Goal: Task Accomplishment & Management: Use online tool/utility

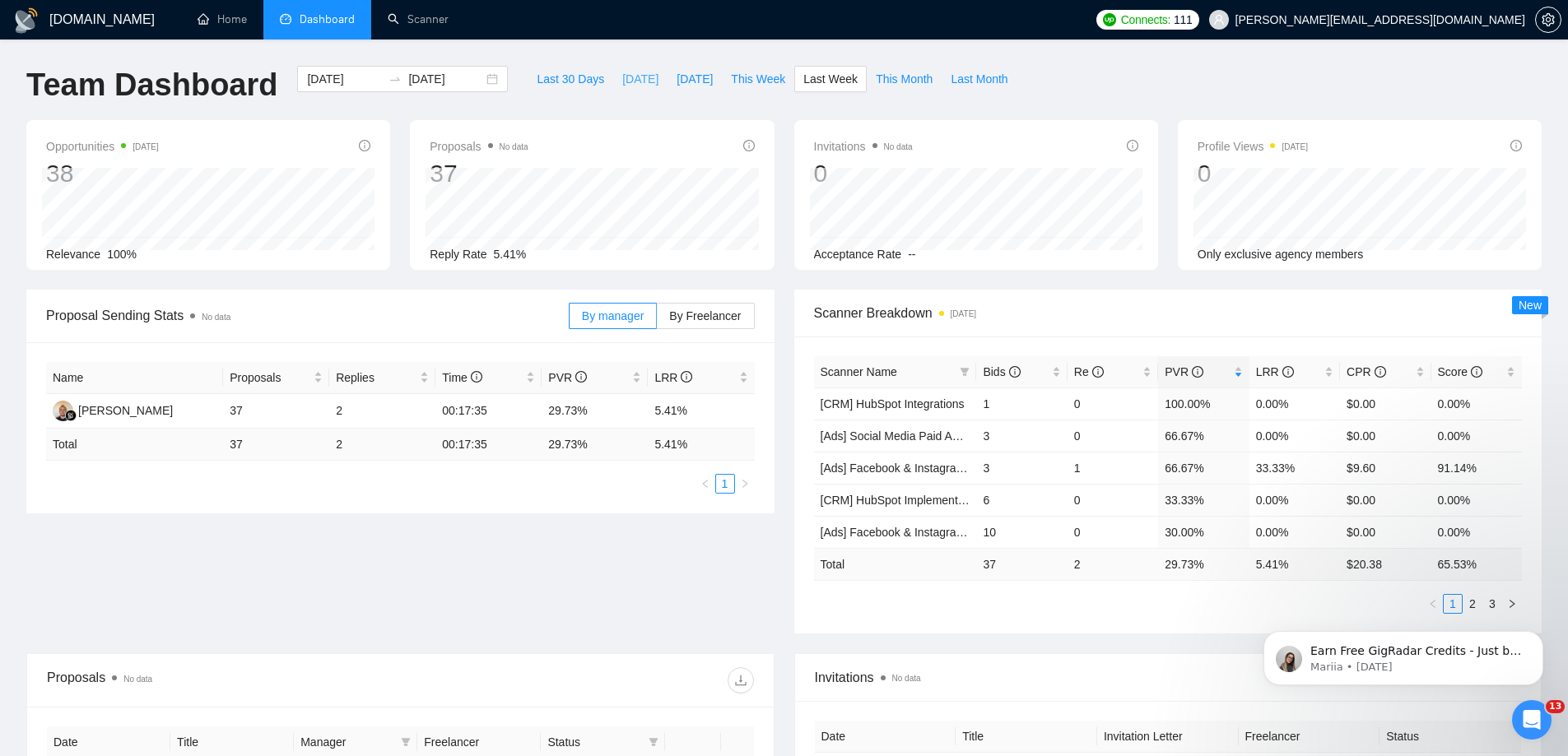
click at [622, 73] on span "[DATE]" at bounding box center [640, 79] width 36 height 18
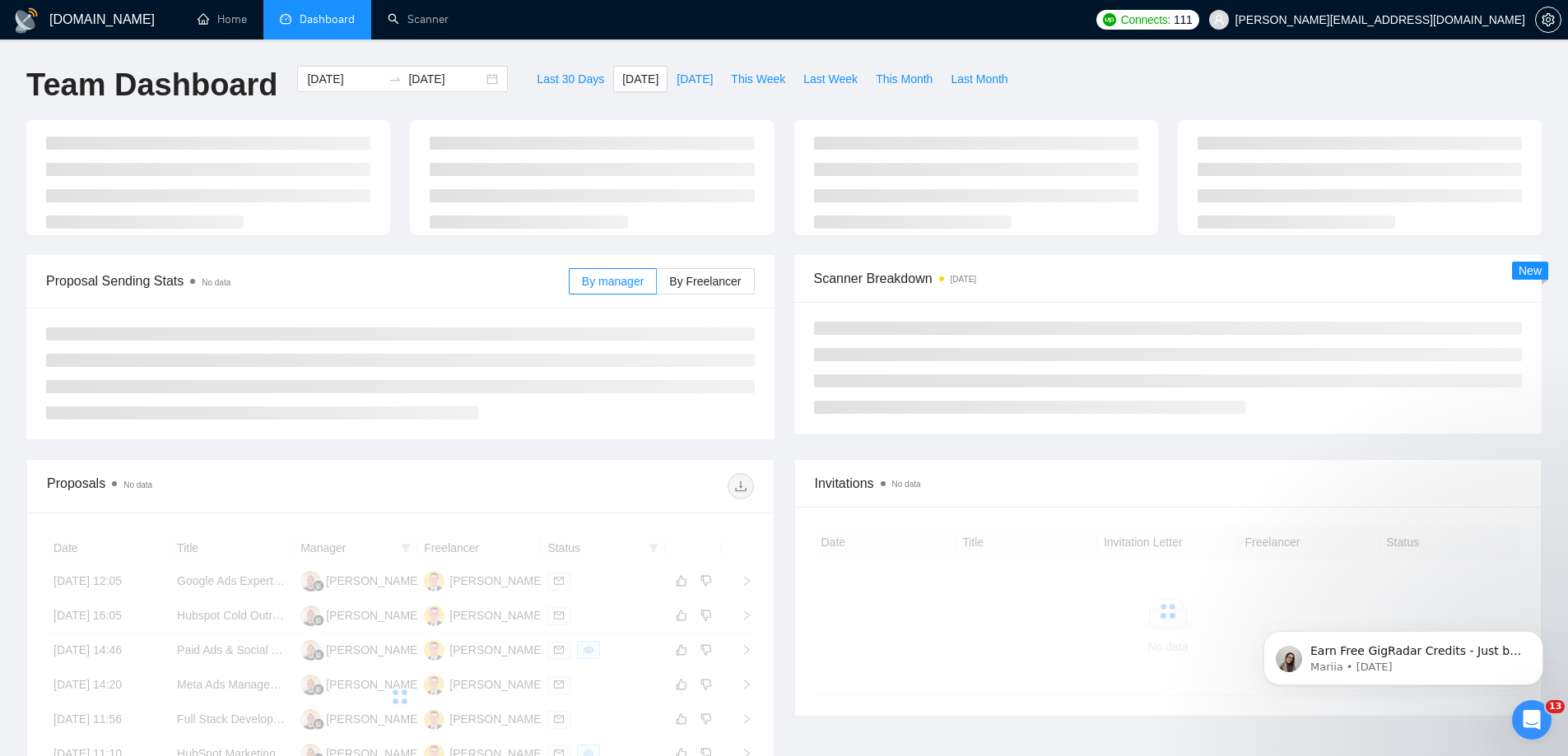
type input "[DATE]"
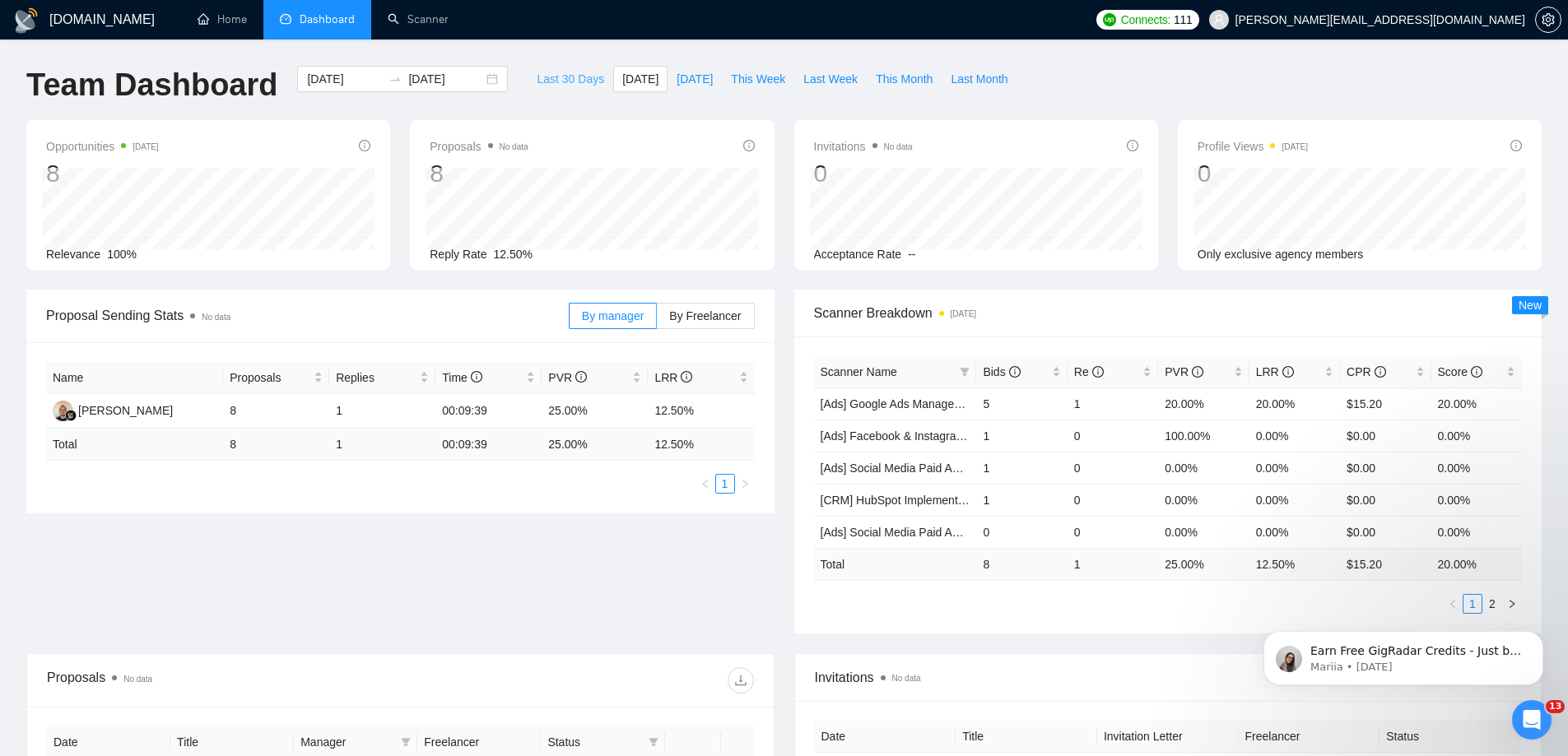
click at [544, 79] on span "Last 30 Days" at bounding box center [570, 79] width 67 height 18
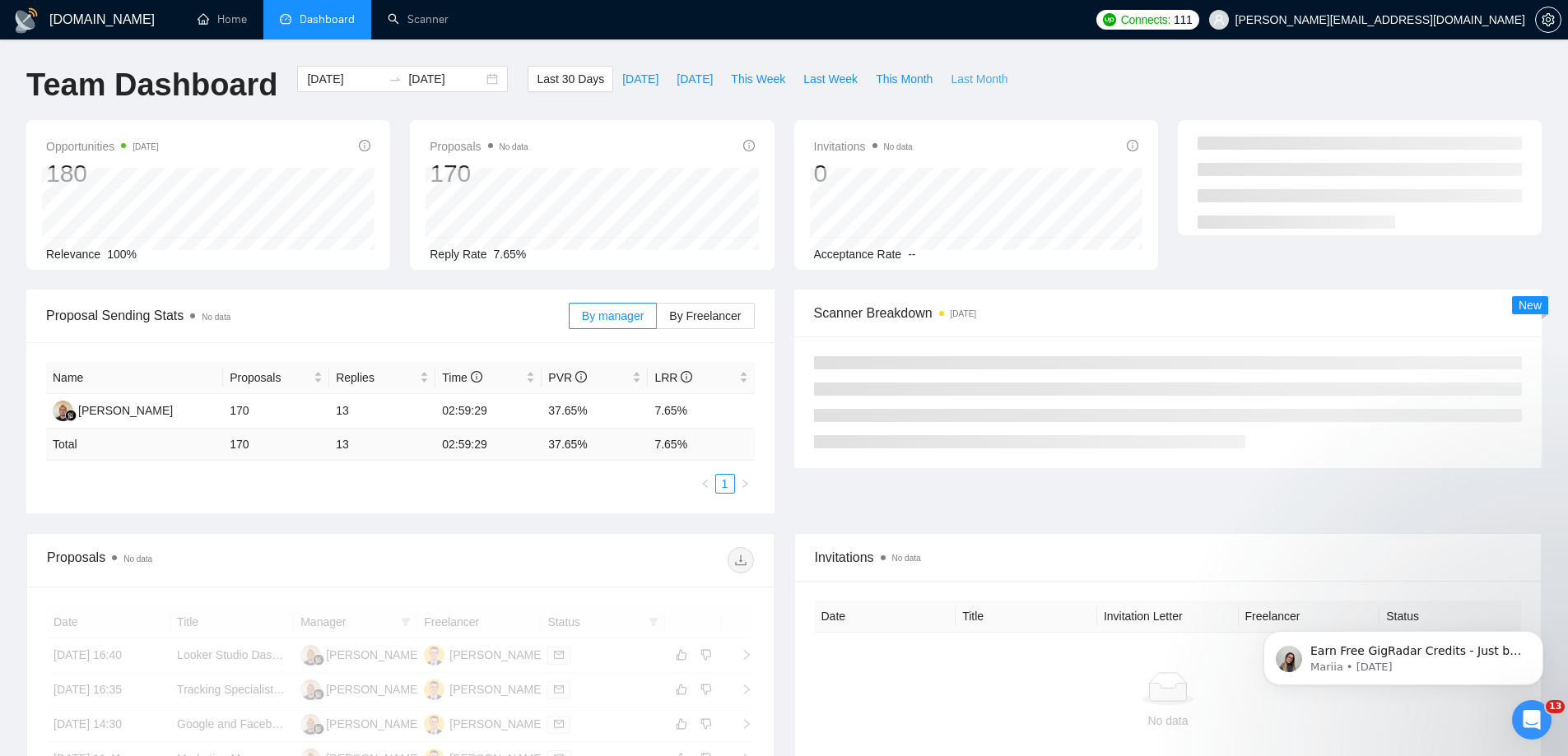
click at [951, 78] on span "Last Month" at bounding box center [979, 79] width 57 height 18
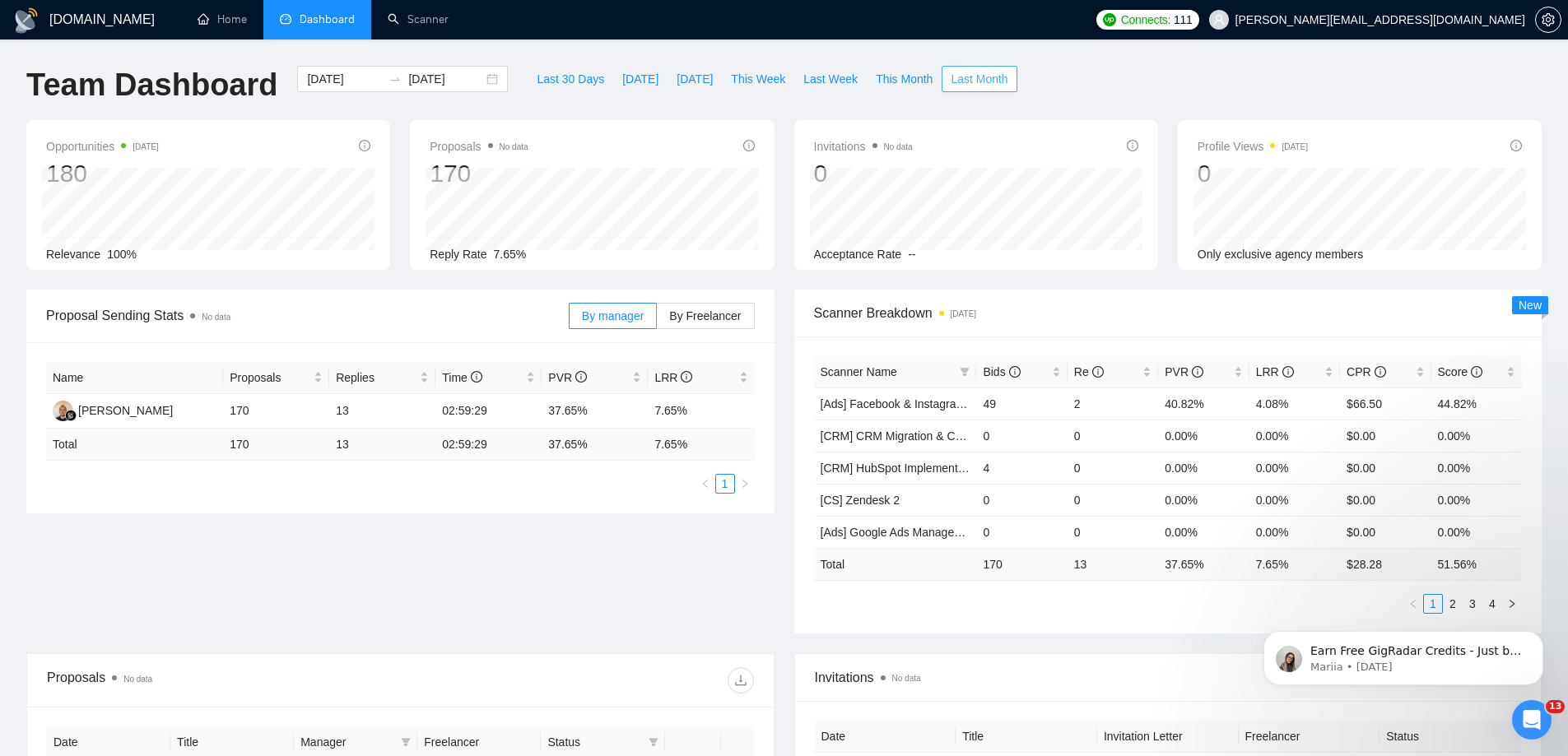
type input "[DATE]"
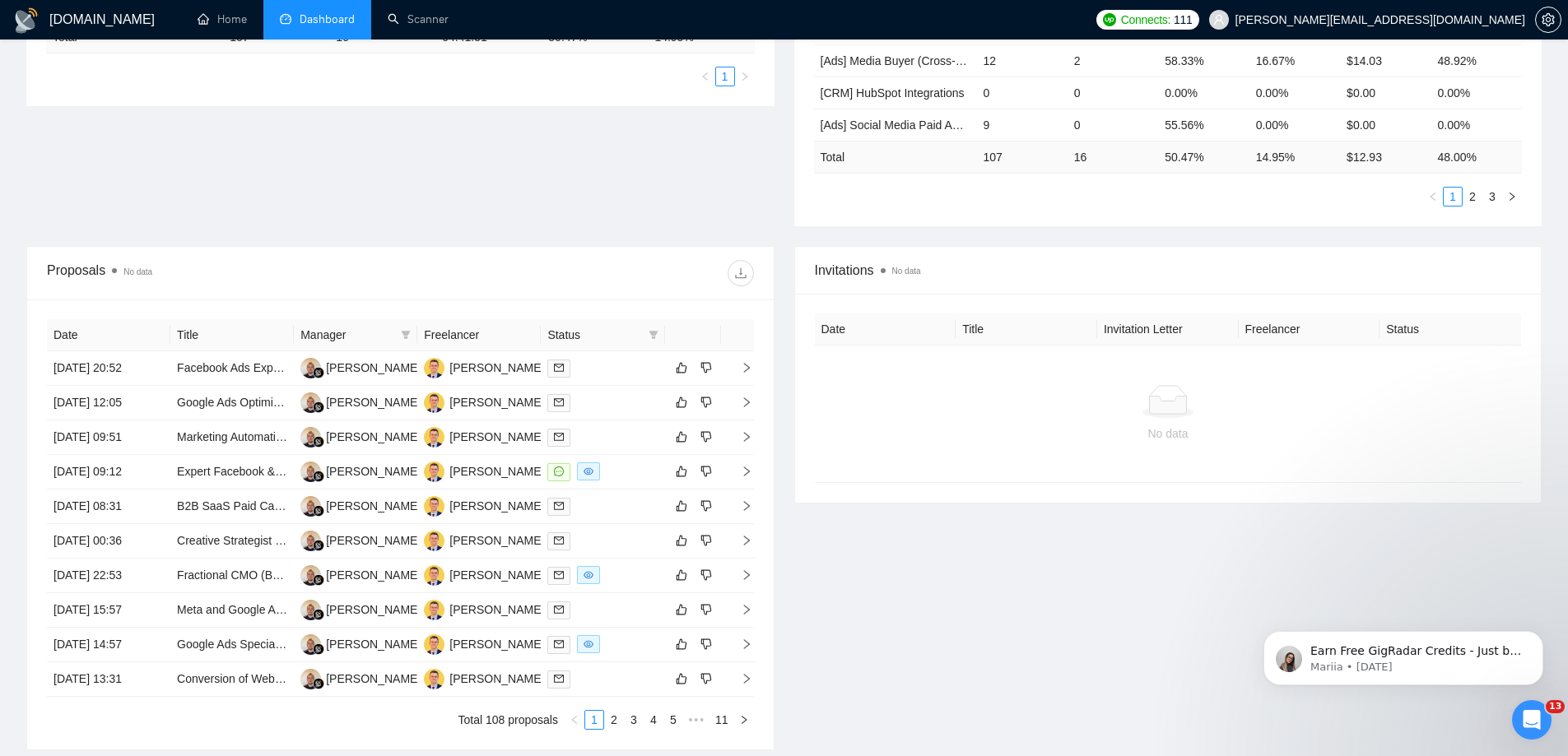
scroll to position [548, 0]
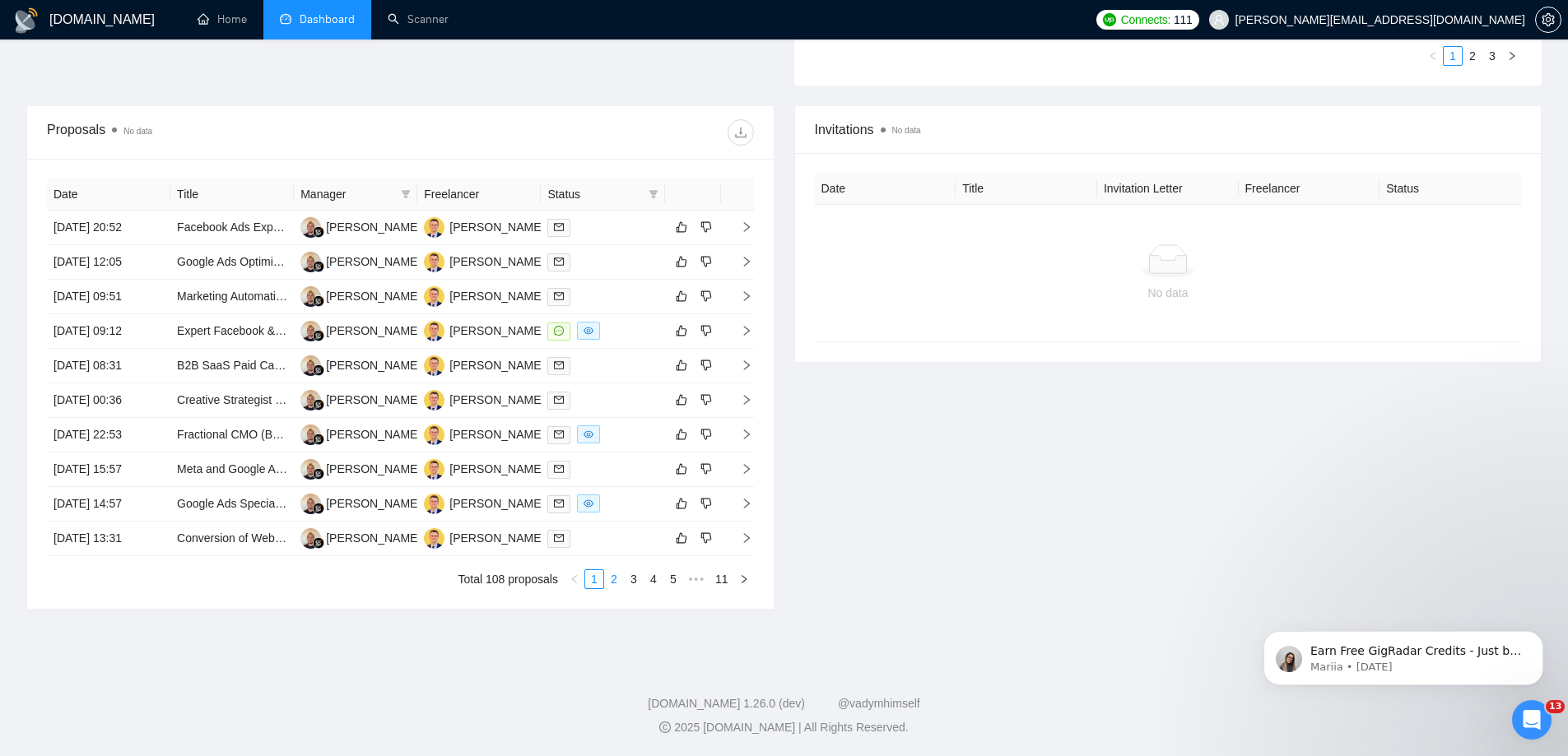
click at [619, 583] on link "2" at bounding box center [613, 579] width 18 height 18
click at [635, 577] on link "3" at bounding box center [634, 579] width 18 height 18
click at [658, 578] on link "4" at bounding box center [653, 579] width 18 height 18
click at [611, 581] on link "3" at bounding box center [613, 579] width 18 height 18
click at [653, 579] on link "4" at bounding box center [653, 579] width 18 height 18
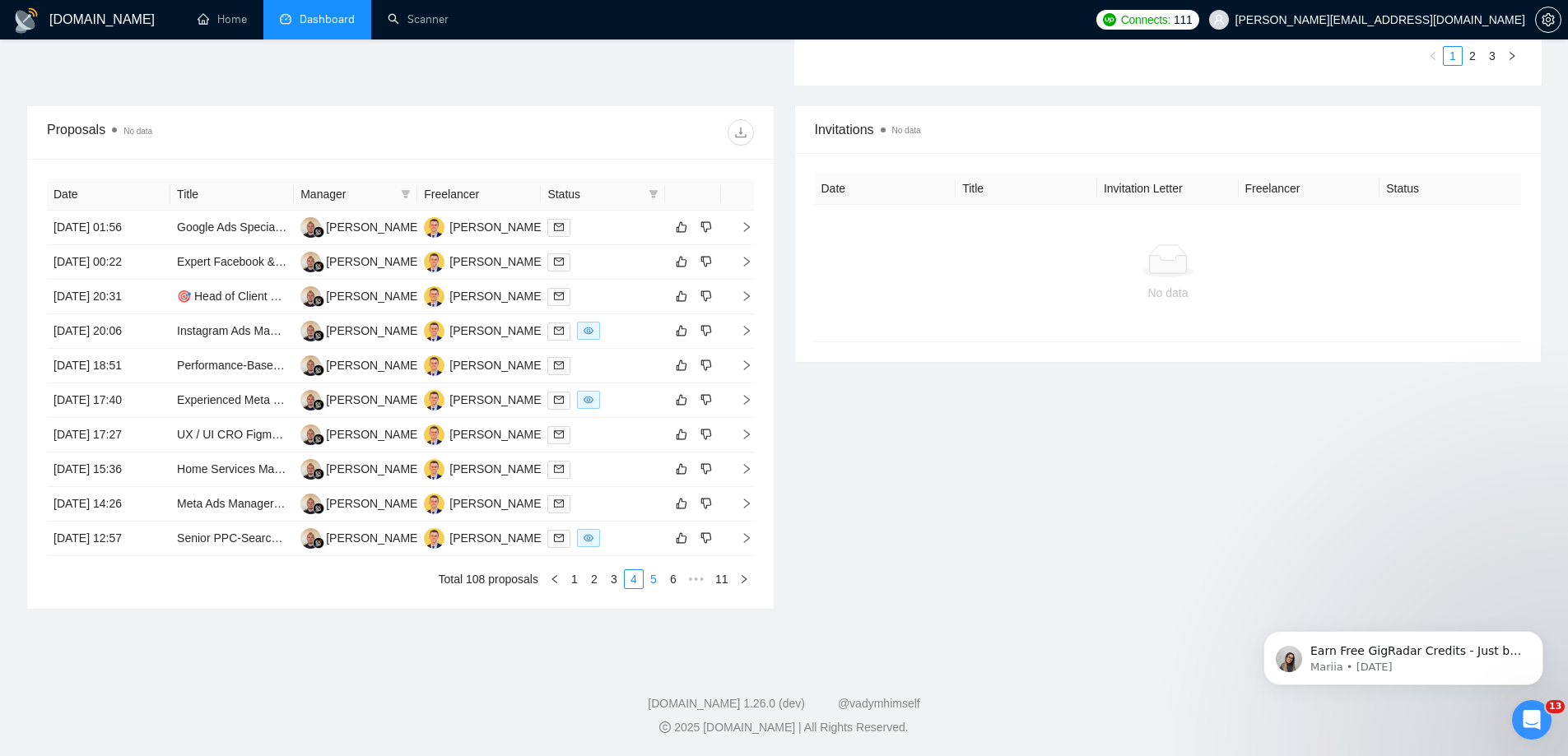
click at [656, 579] on link "5" at bounding box center [653, 579] width 18 height 18
click at [655, 581] on link "6" at bounding box center [653, 579] width 18 height 18
click at [651, 579] on link "7" at bounding box center [653, 579] width 18 height 18
click at [655, 579] on link "8" at bounding box center [653, 579] width 18 height 18
click at [673, 581] on link "9" at bounding box center [675, 579] width 18 height 18
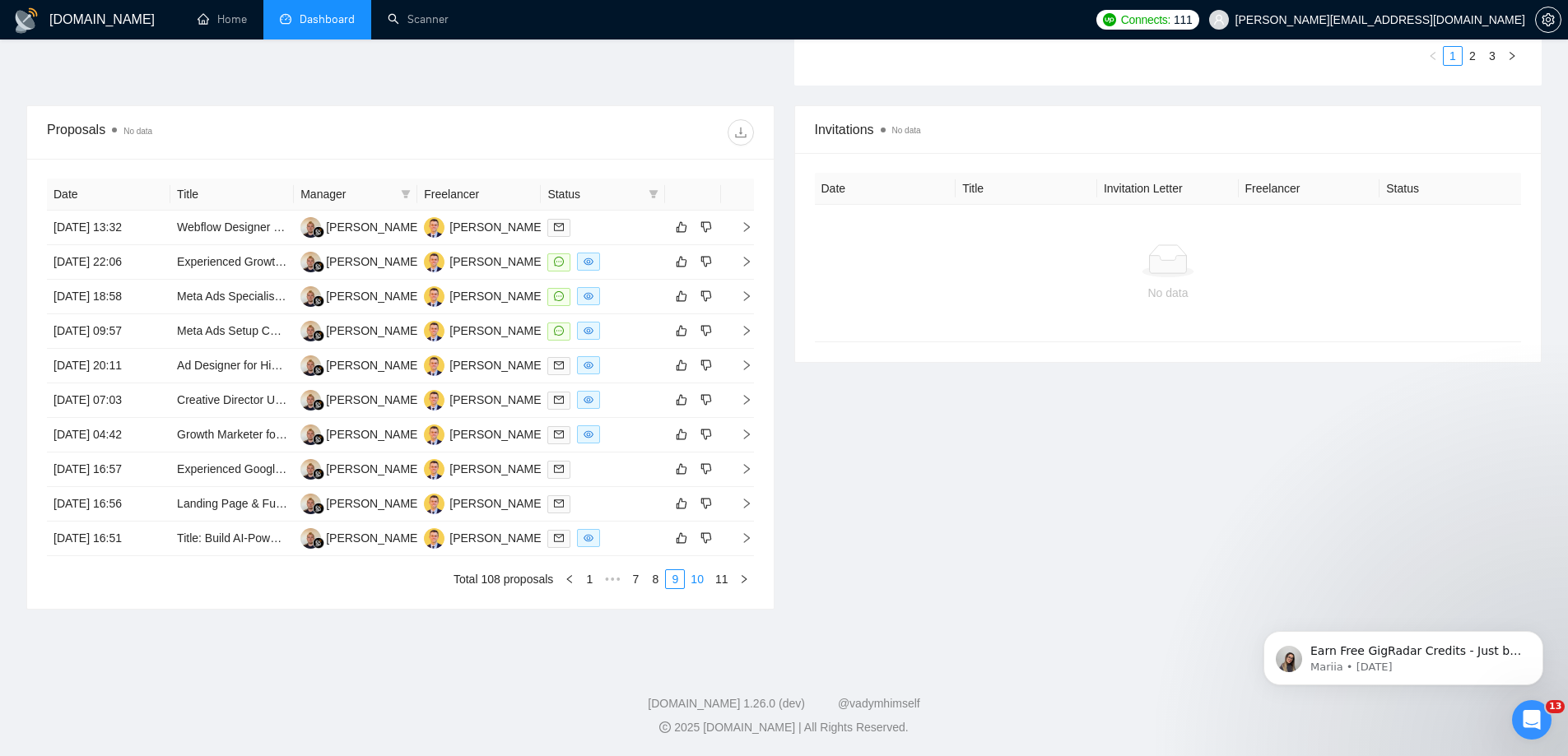
click at [695, 582] on link "10" at bounding box center [697, 579] width 23 height 18
click at [719, 580] on link "11" at bounding box center [722, 579] width 23 height 18
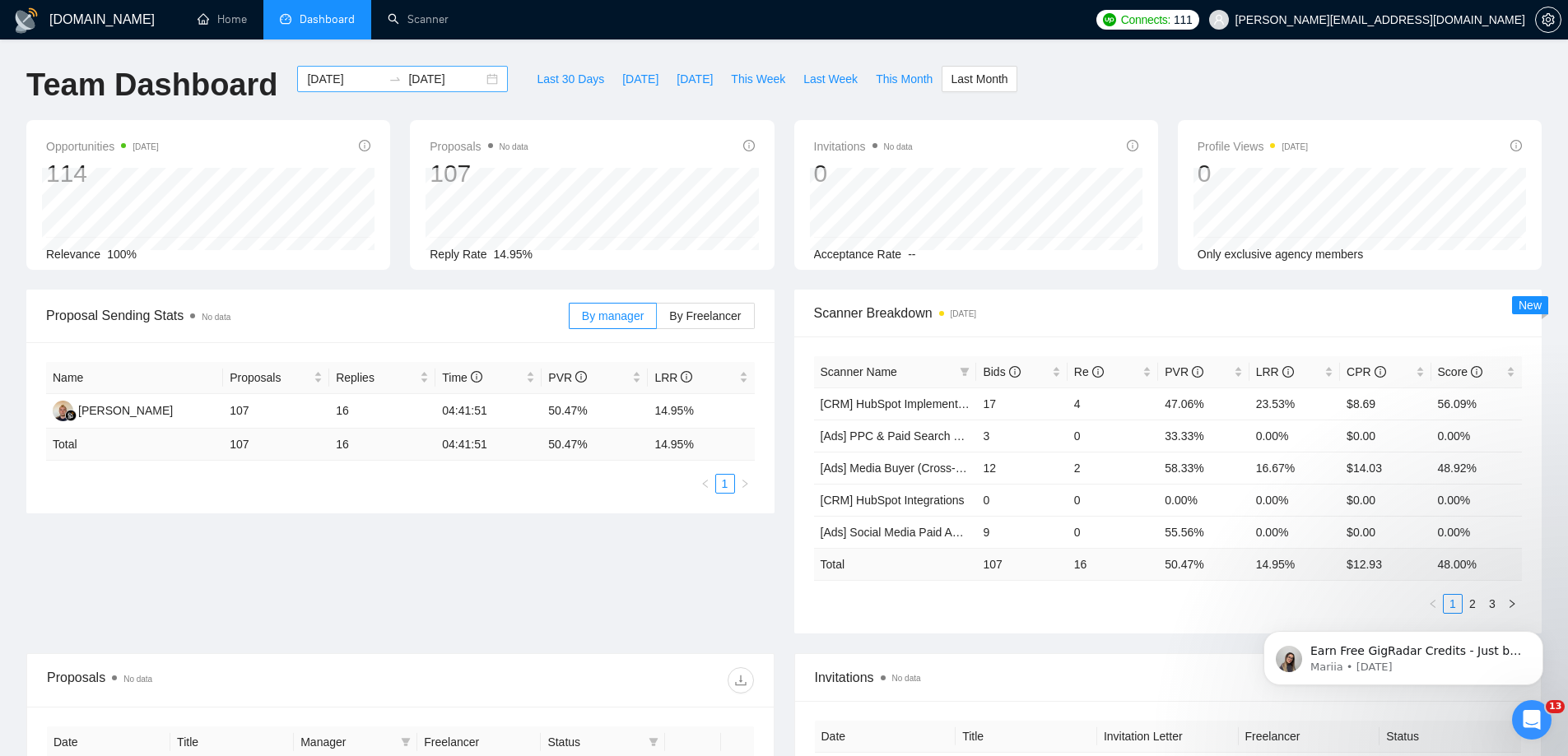
click at [480, 79] on div "[DATE] [DATE]" at bounding box center [403, 79] width 211 height 26
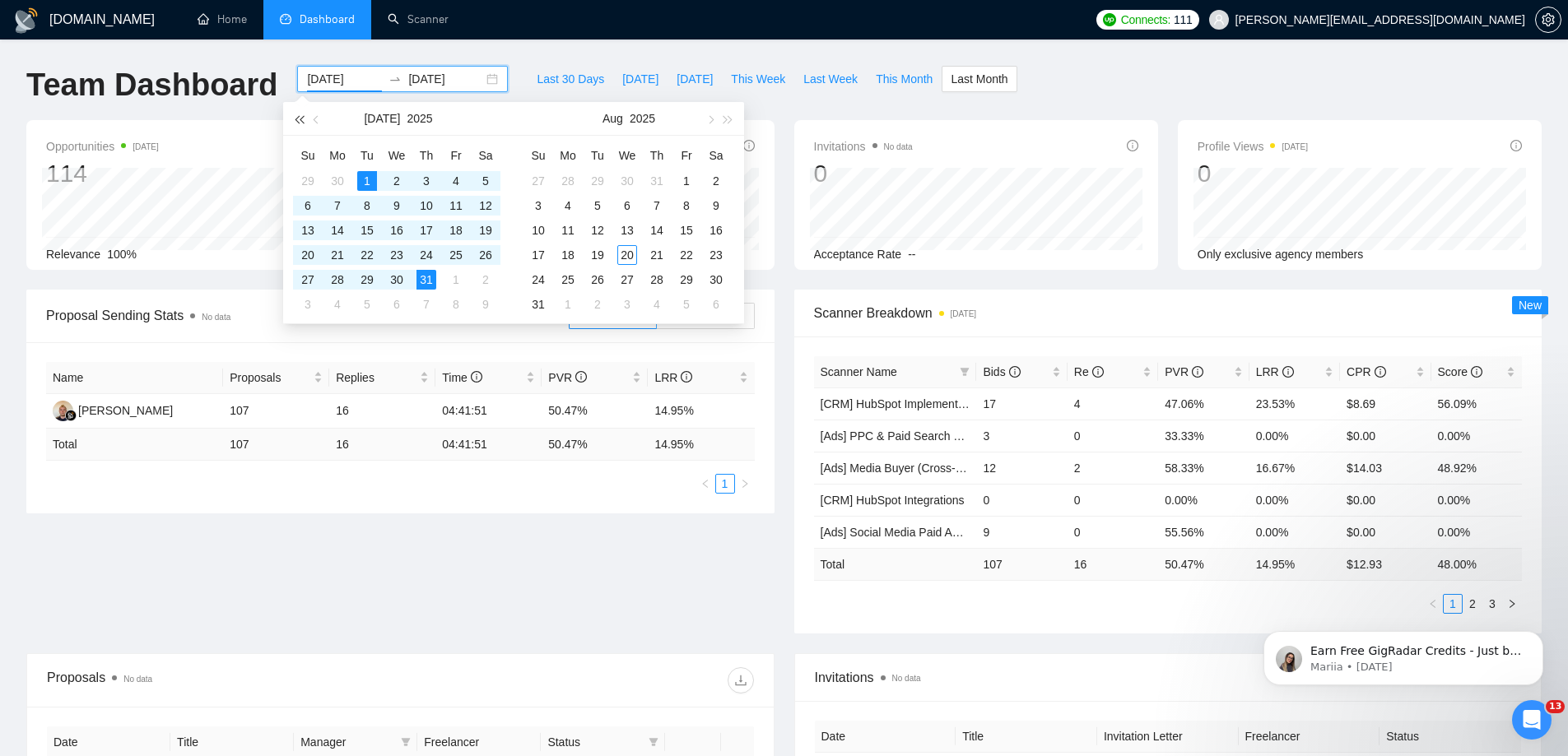
click at [303, 119] on span "button" at bounding box center [298, 119] width 9 height 9
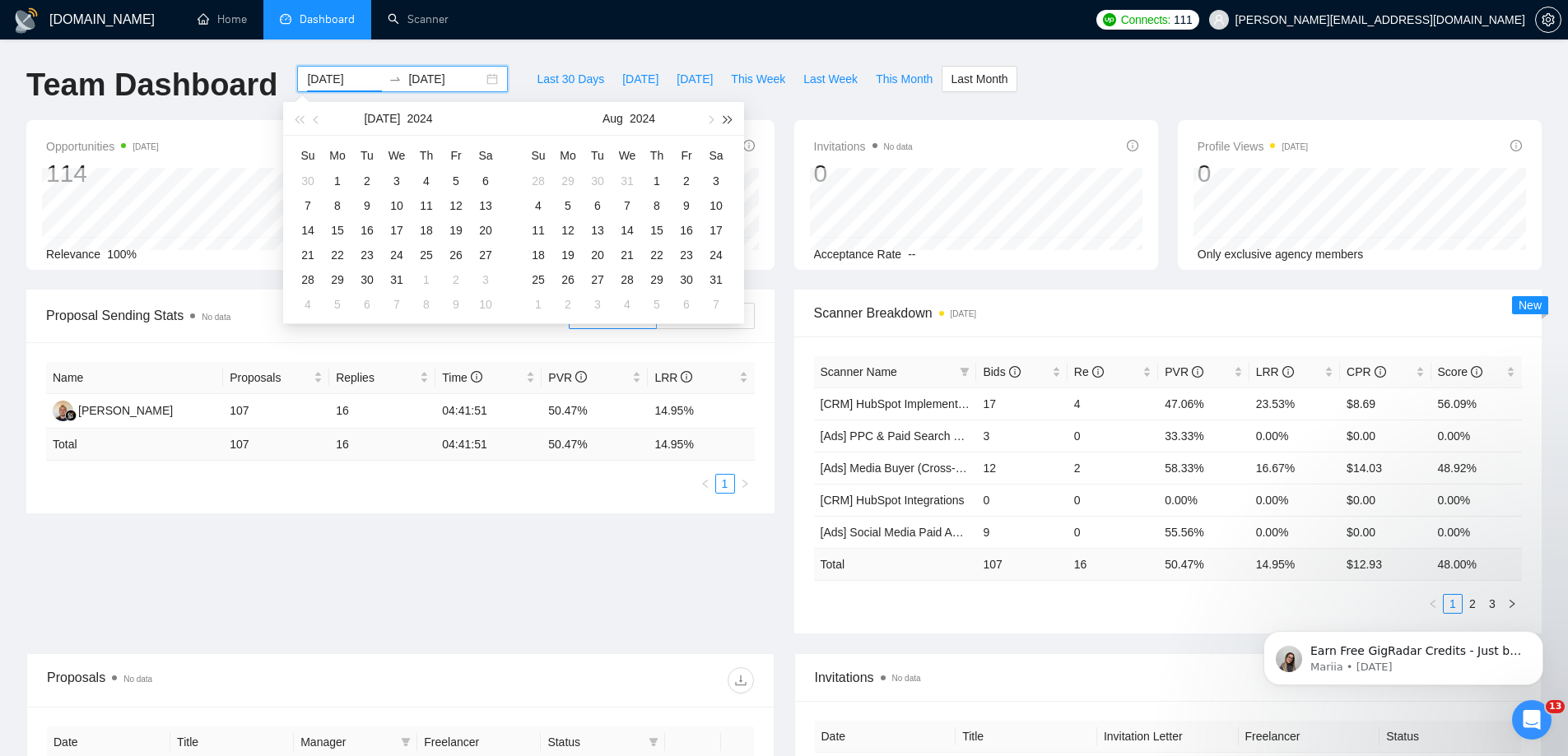
click at [729, 118] on span "button" at bounding box center [728, 119] width 9 height 9
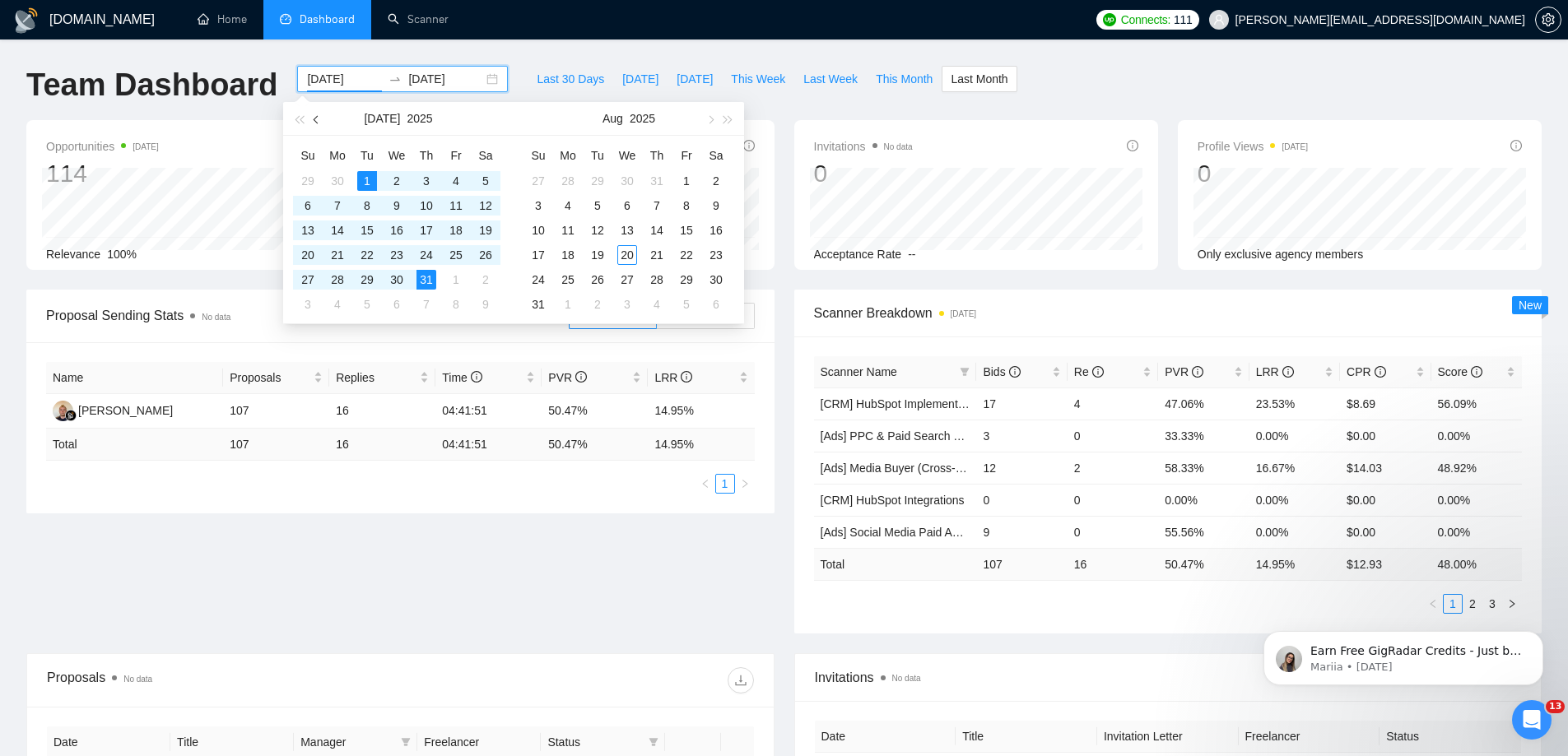
click at [317, 122] on span "button" at bounding box center [317, 119] width 9 height 9
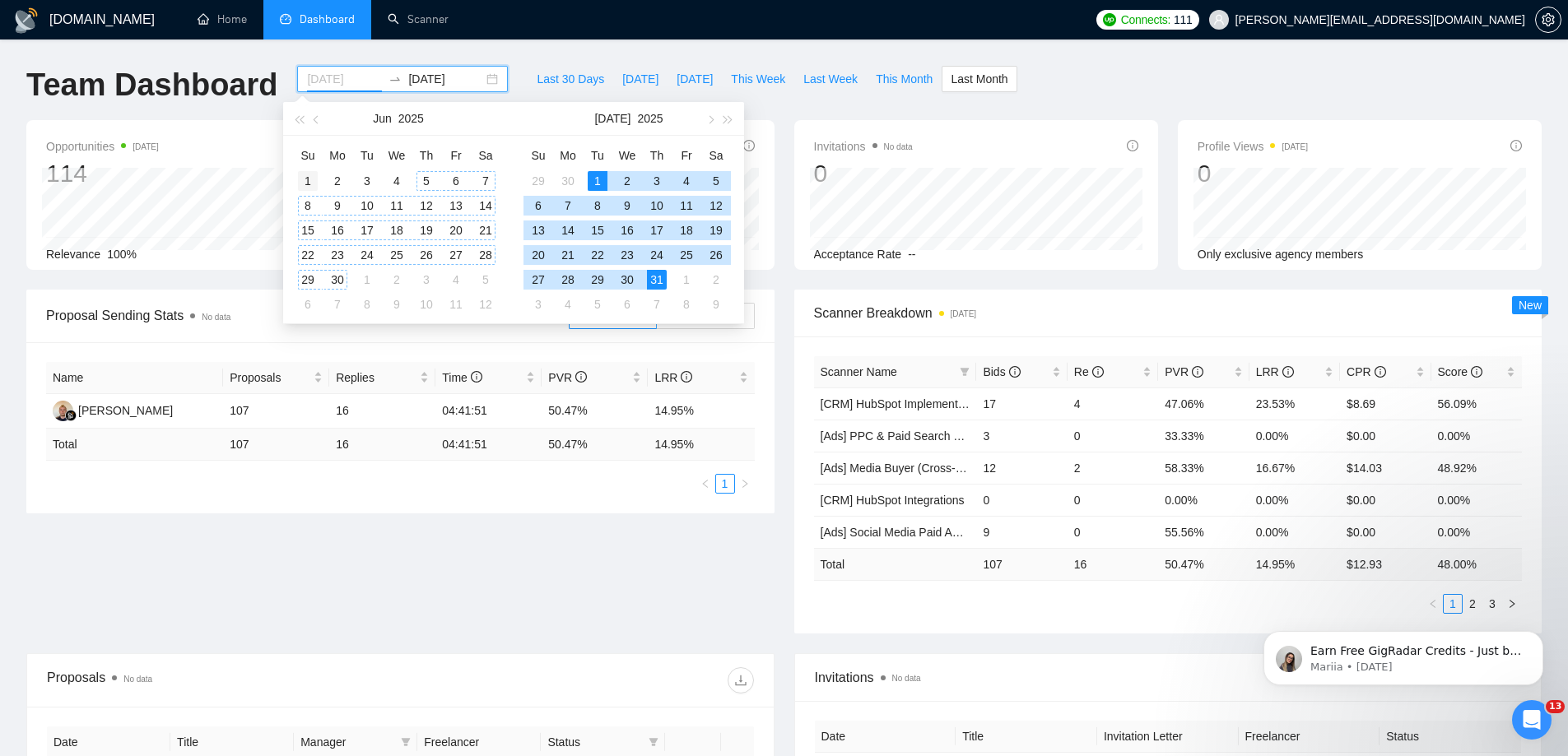
type input "[DATE]"
drag, startPoint x: 309, startPoint y: 175, endPoint x: 352, endPoint y: 241, distance: 78.8
click at [309, 176] on div "1" at bounding box center [308, 181] width 20 height 20
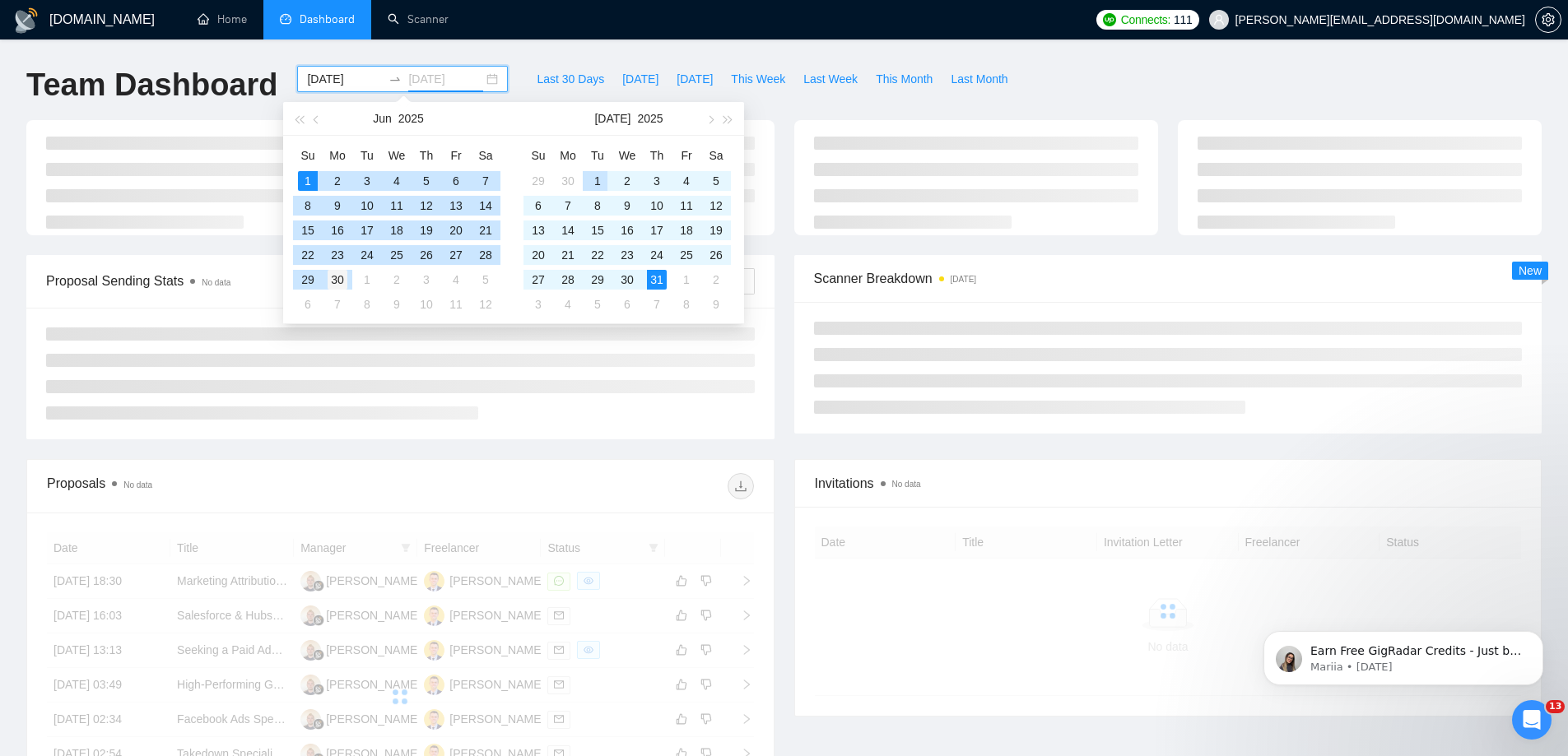
type input "[DATE]"
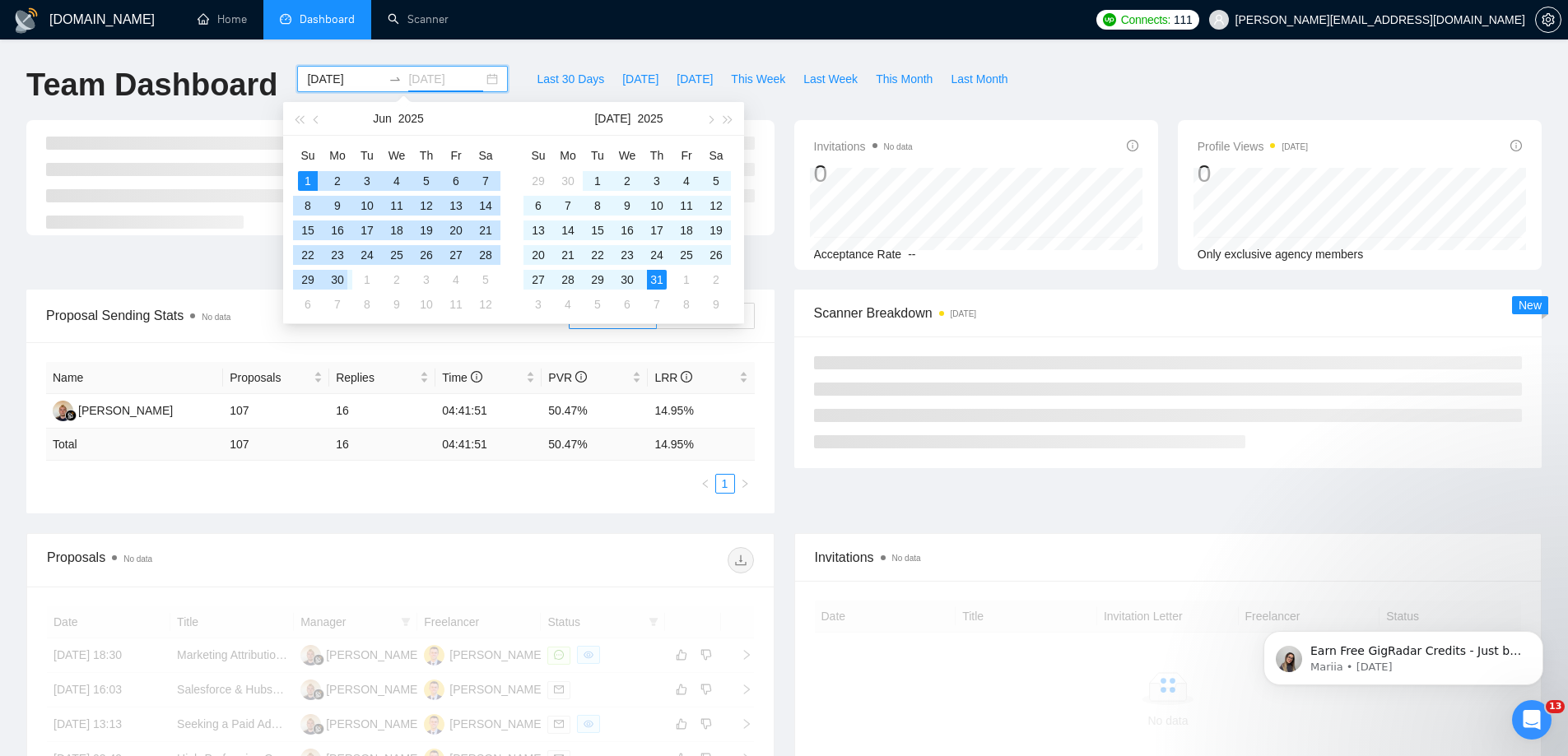
click at [346, 282] on td "30" at bounding box center [337, 280] width 30 height 25
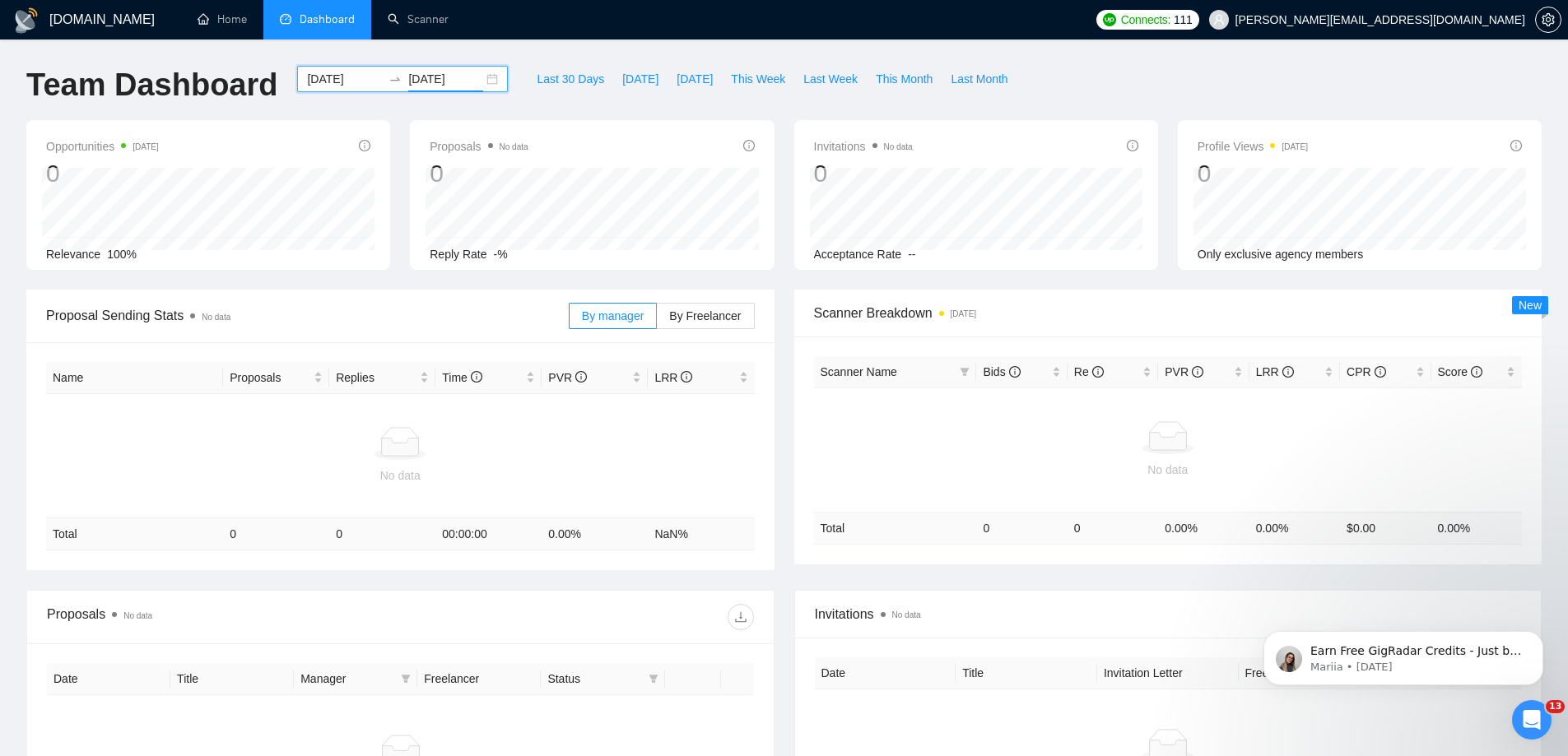
click at [1096, 60] on div "[DOMAIN_NAME] Home Dashboard Scanner Connects: 111 [PERSON_NAME][EMAIL_ADDRESS]…" at bounding box center [784, 499] width 1568 height 999
click at [358, 84] on input "[DATE]" at bounding box center [344, 79] width 75 height 18
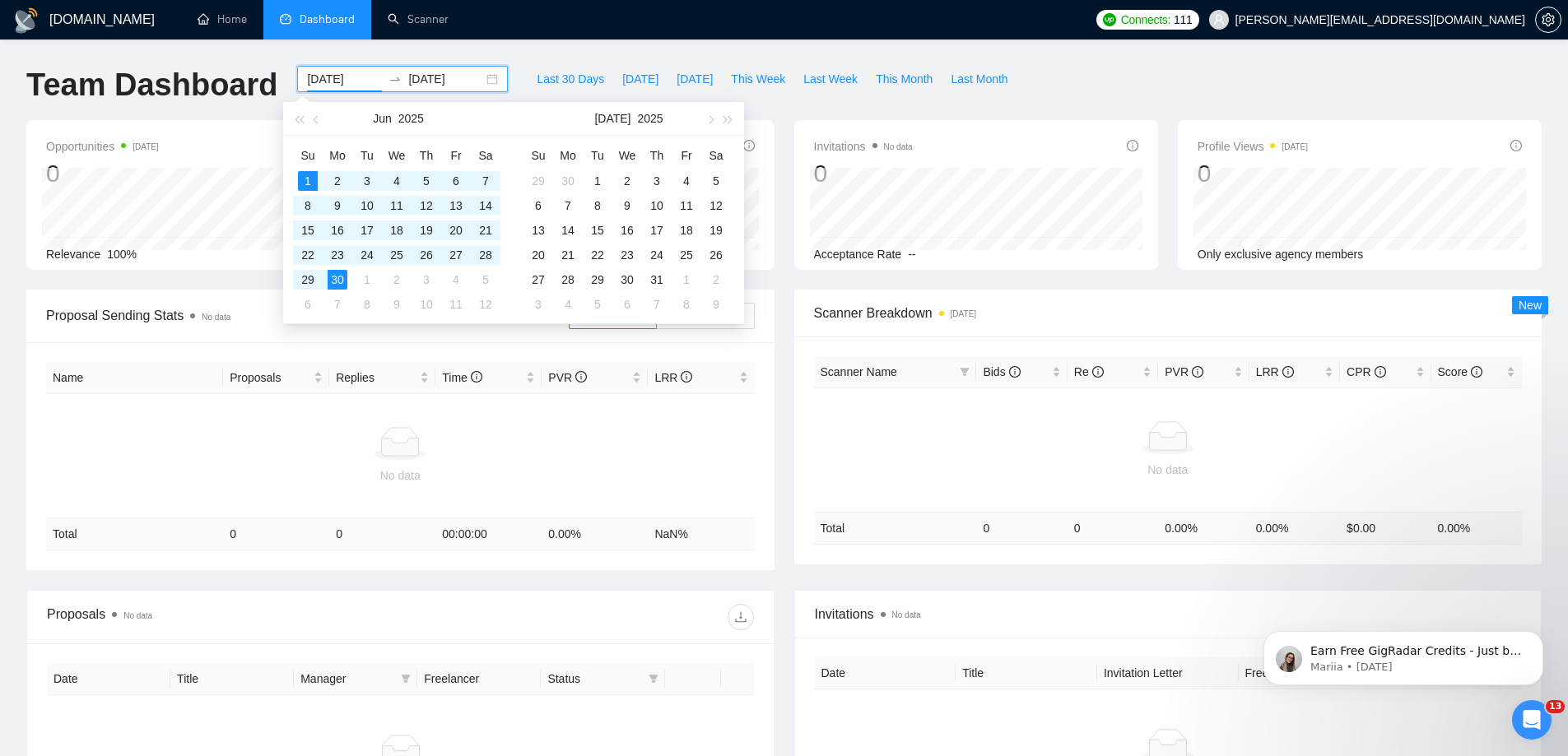
click at [484, 77] on div "[DATE] [DATE]" at bounding box center [403, 79] width 211 height 26
click at [711, 119] on span "button" at bounding box center [709, 119] width 9 height 9
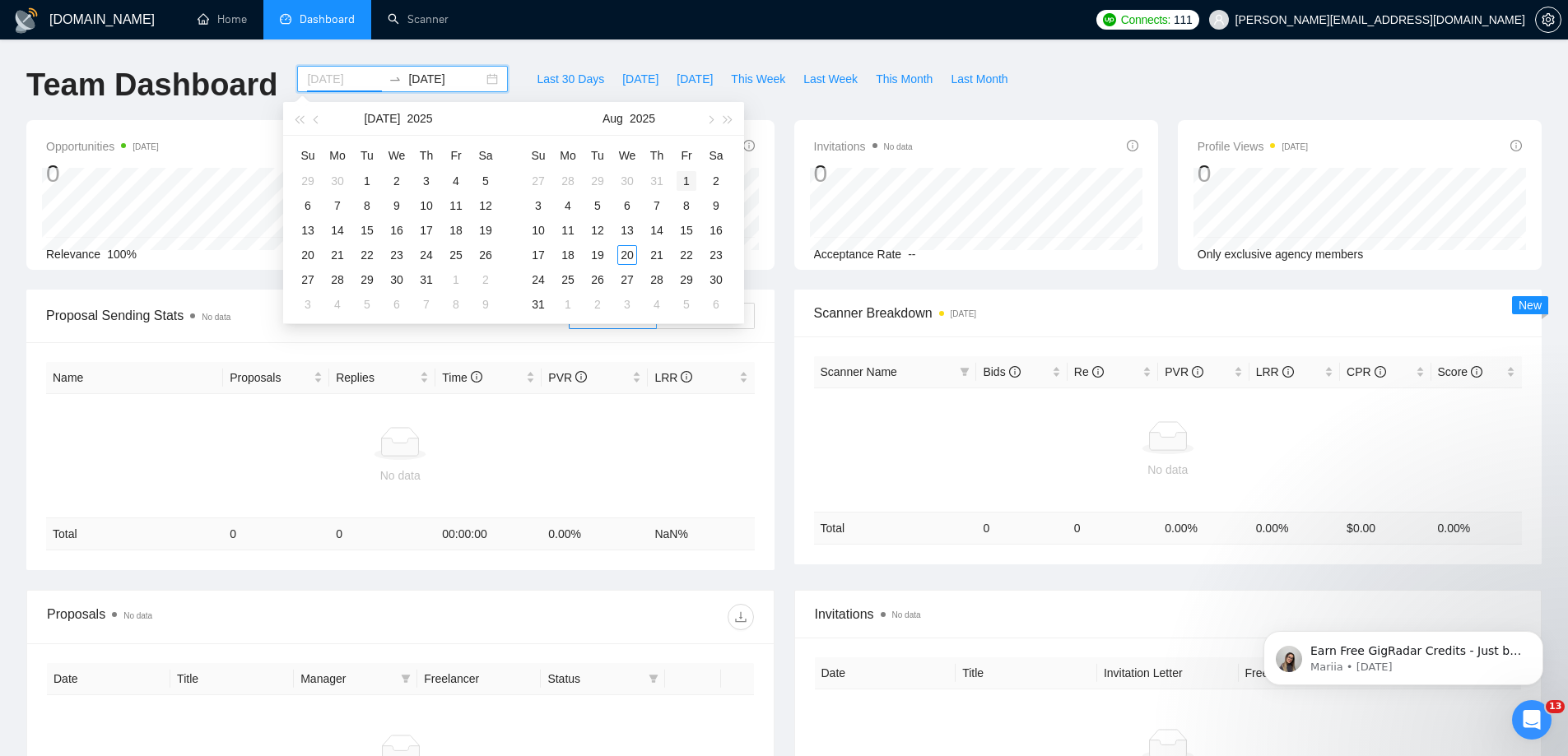
type input "[DATE]"
click at [689, 180] on div "1" at bounding box center [686, 181] width 20 height 20
type input "[DATE]"
click at [657, 281] on table "Su Mo Tu We Th Fr Sa 29 30 1 2 3 4 5 6 7 8 9 10 11 12 13 14 15 16 17 18 19 20 2…" at bounding box center [627, 230] width 207 height 174
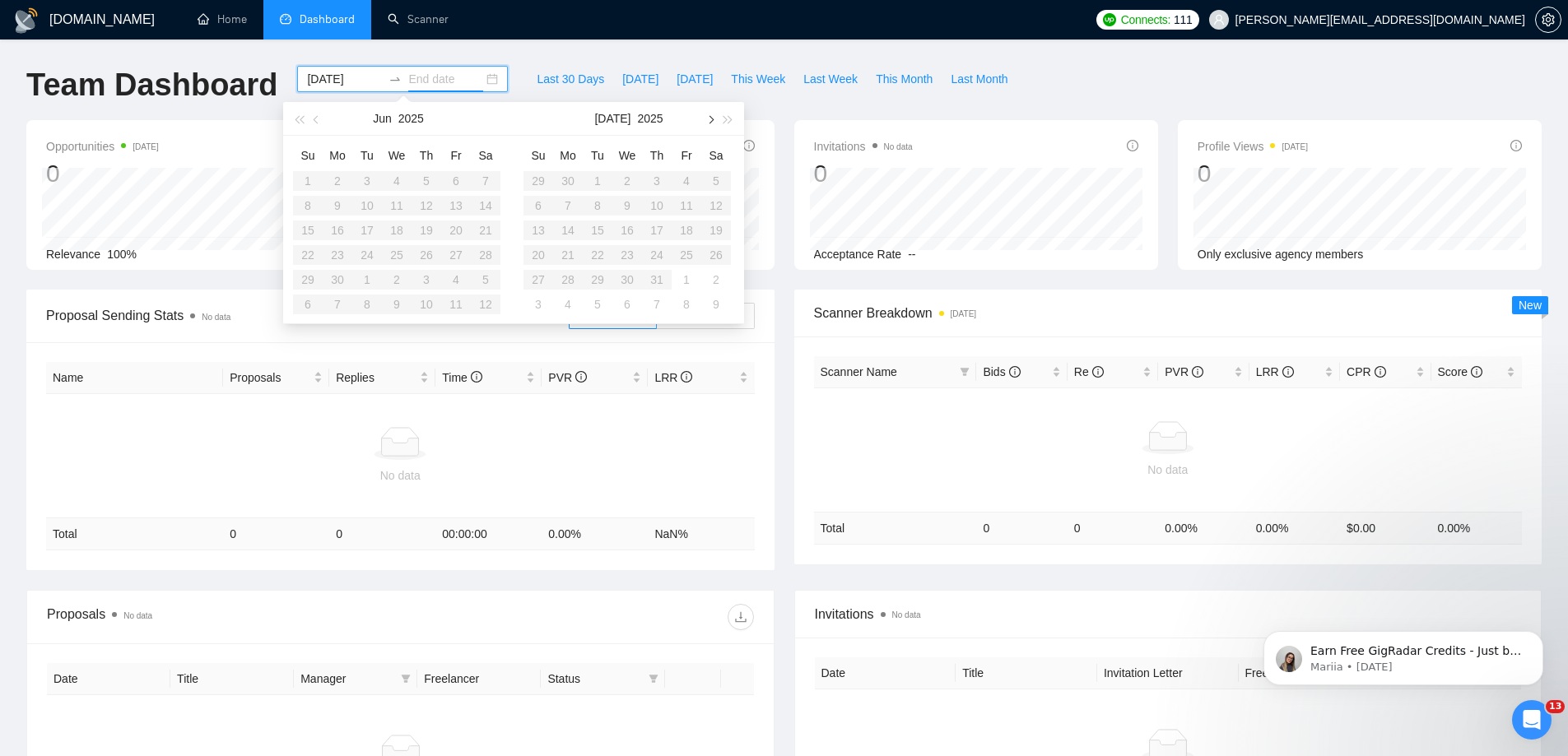
click at [706, 117] on button "button" at bounding box center [709, 118] width 18 height 33
type input "[DATE]"
click at [617, 253] on div "20" at bounding box center [627, 255] width 20 height 20
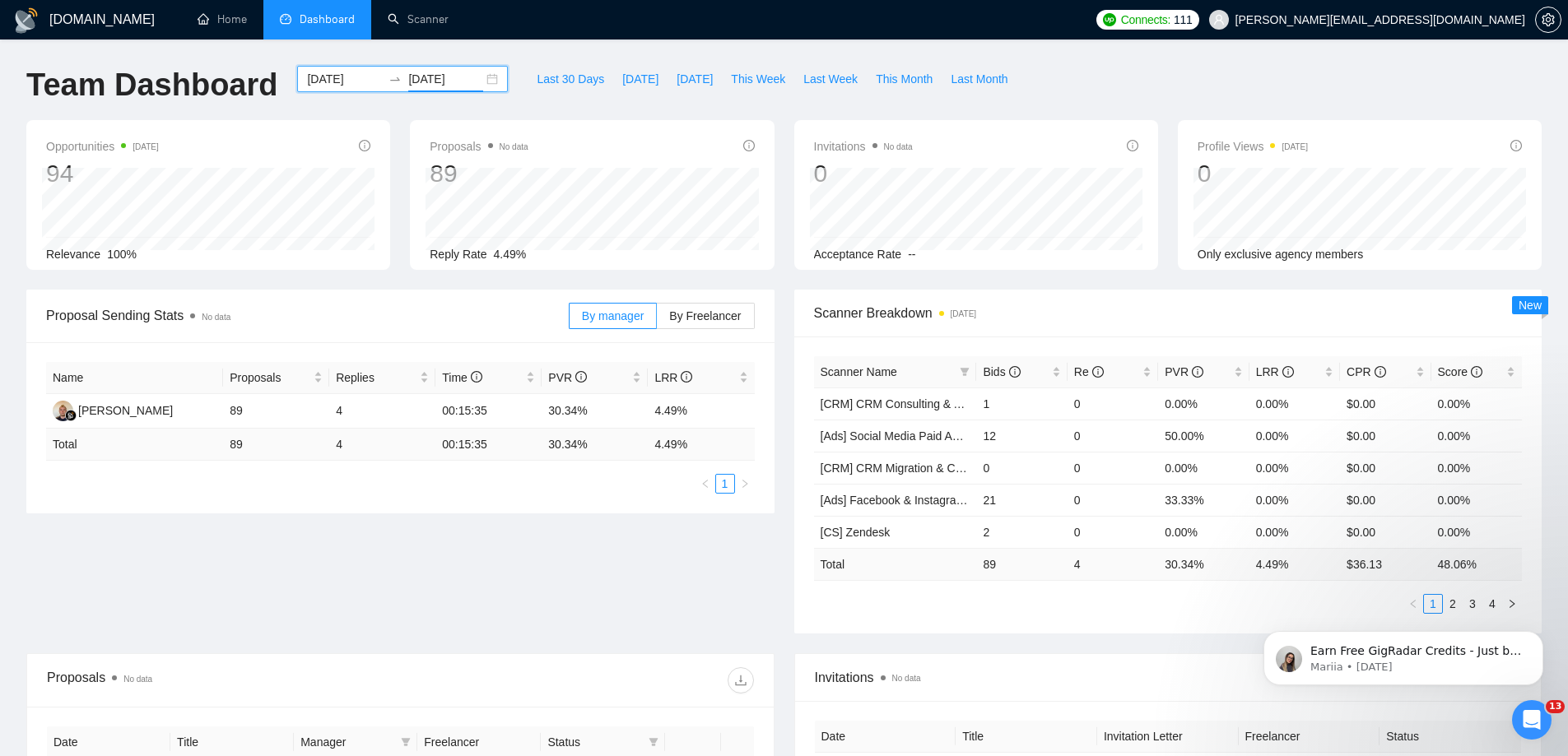
click at [1104, 58] on div "[DOMAIN_NAME] Home Dashboard Scanner Connects: 111 [PERSON_NAME][EMAIL_ADDRESS]…" at bounding box center [784, 652] width 1568 height 1304
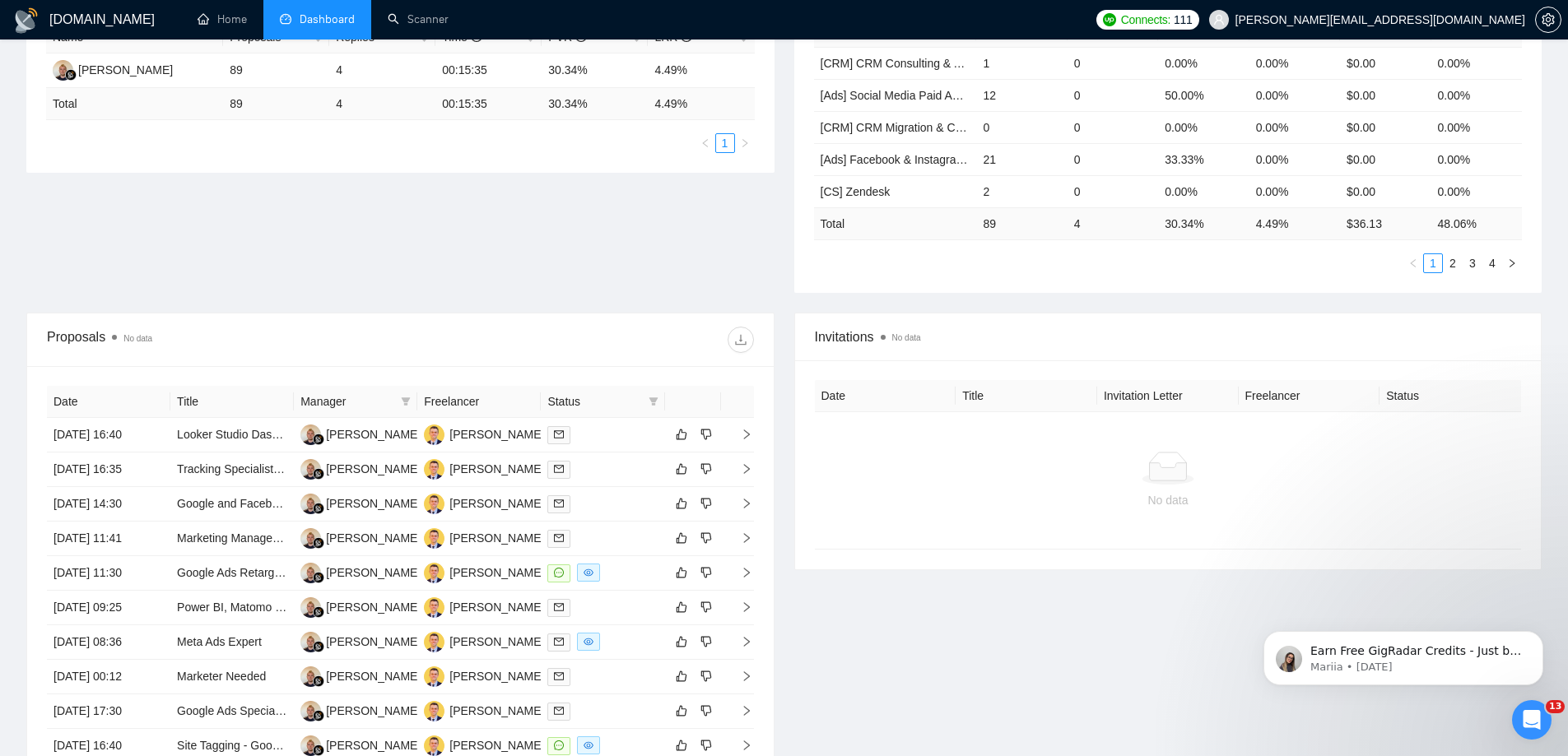
scroll to position [548, 0]
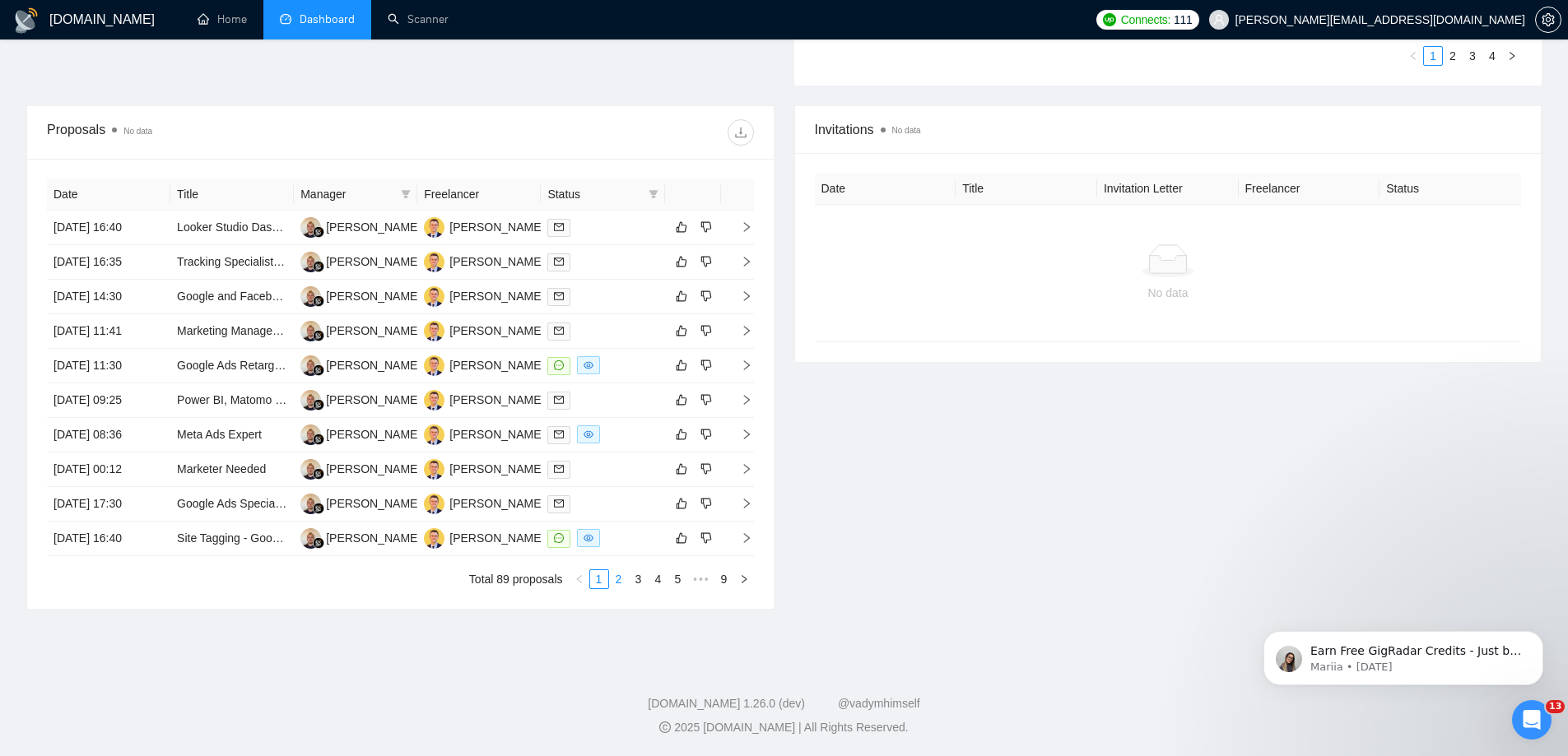
click at [621, 579] on link "2" at bounding box center [618, 579] width 18 height 18
click at [638, 581] on link "3" at bounding box center [638, 579] width 18 height 18
click at [657, 581] on link "4" at bounding box center [657, 579] width 18 height 18
click at [656, 579] on link "5" at bounding box center [657, 579] width 18 height 18
click at [659, 581] on link "6" at bounding box center [657, 579] width 18 height 18
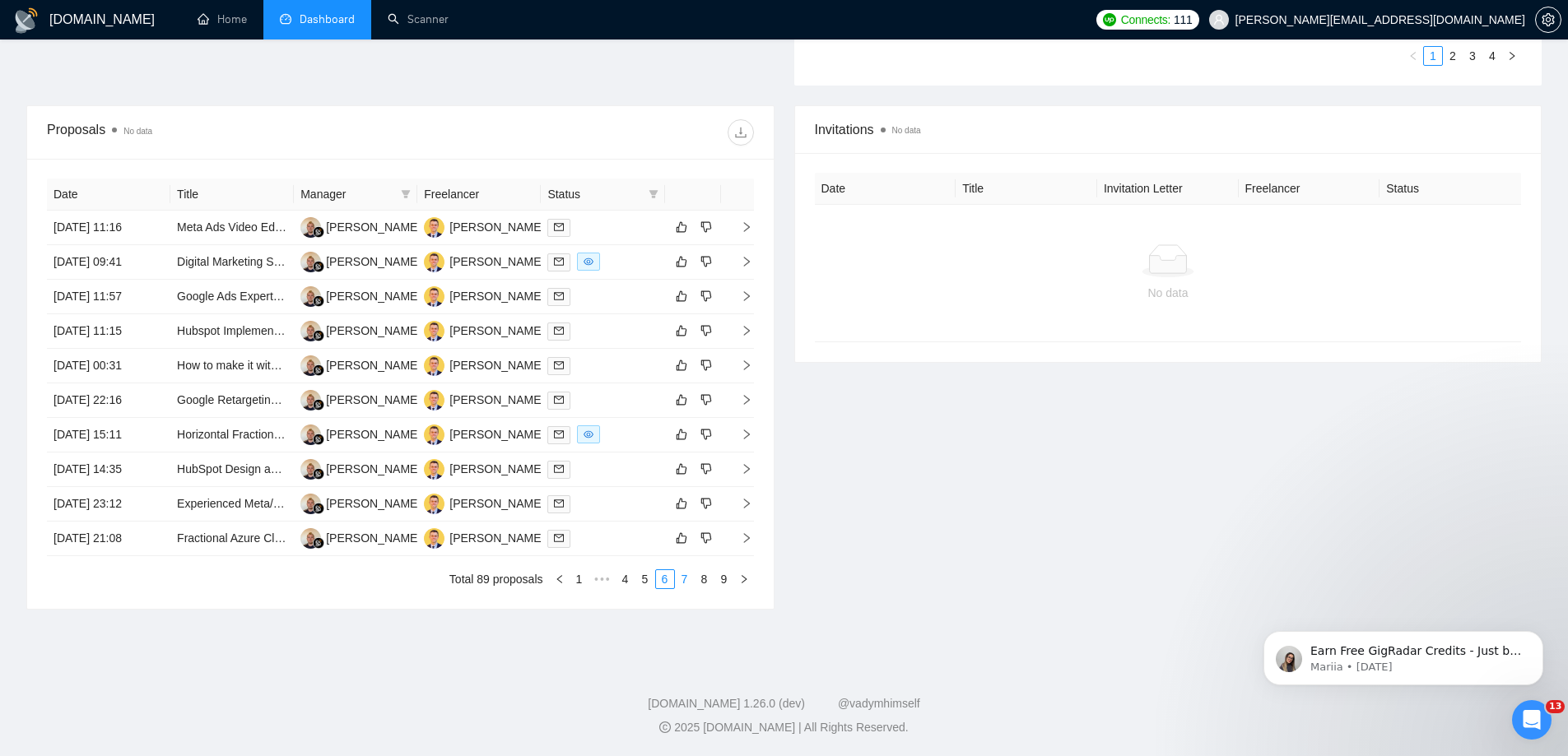
click at [680, 577] on link "7" at bounding box center [684, 579] width 18 height 18
click at [703, 580] on link "8" at bounding box center [703, 579] width 18 height 18
click at [721, 577] on link "9" at bounding box center [724, 579] width 18 height 18
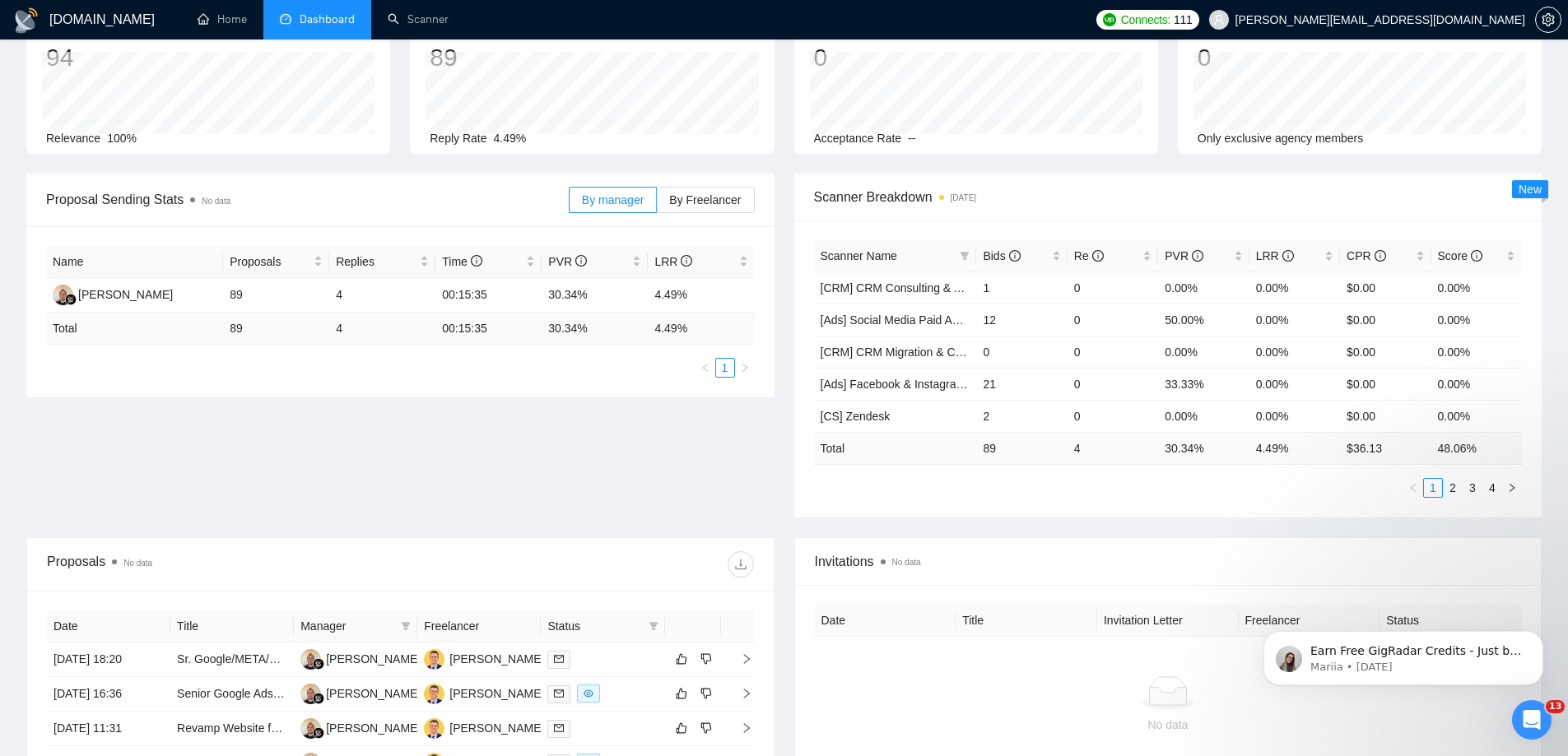
scroll to position [0, 0]
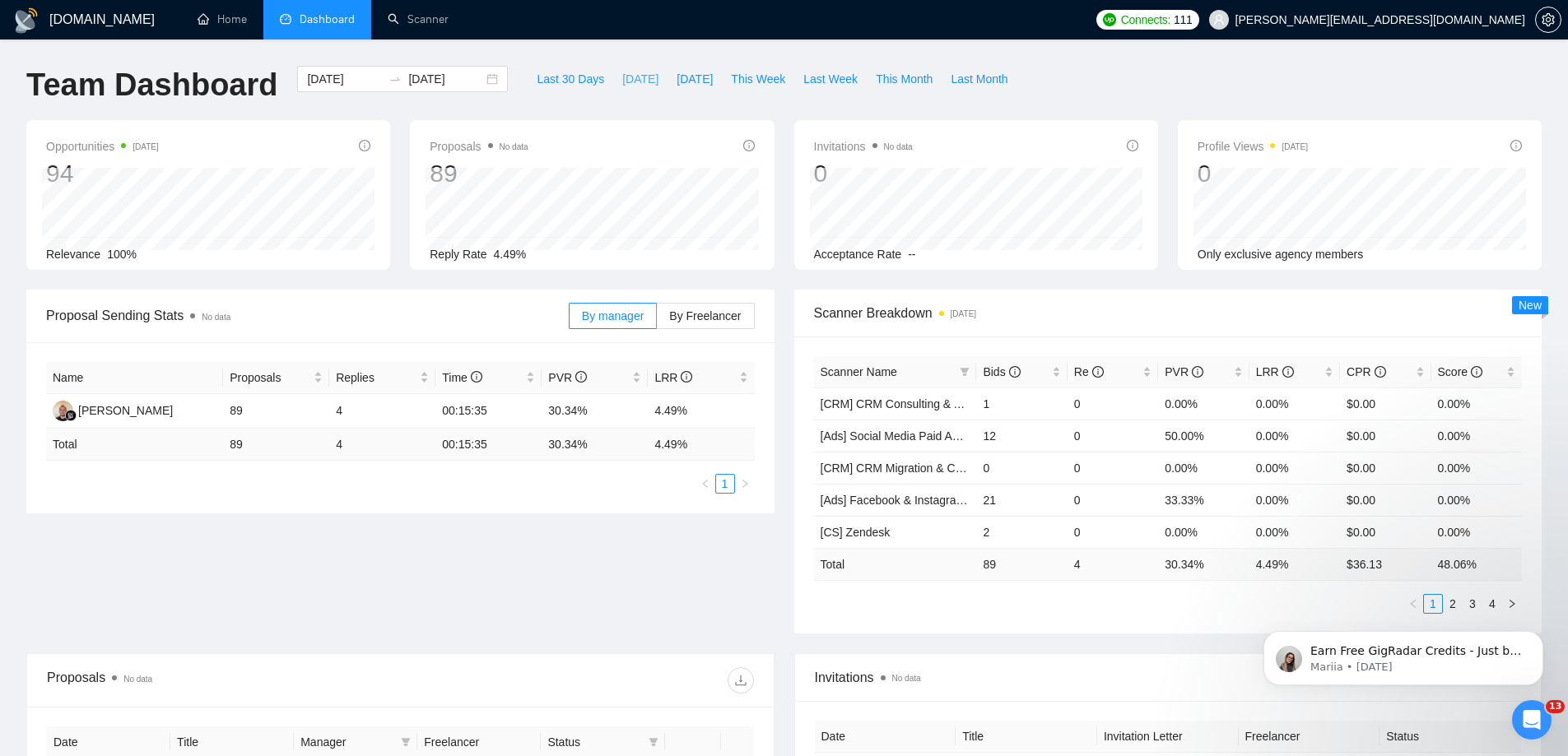
click at [630, 79] on span "[DATE]" at bounding box center [640, 79] width 36 height 18
click at [742, 79] on span "This Week" at bounding box center [757, 79] width 55 height 18
type input "[DATE]"
click at [1175, 368] on span "PVR" at bounding box center [1184, 372] width 38 height 13
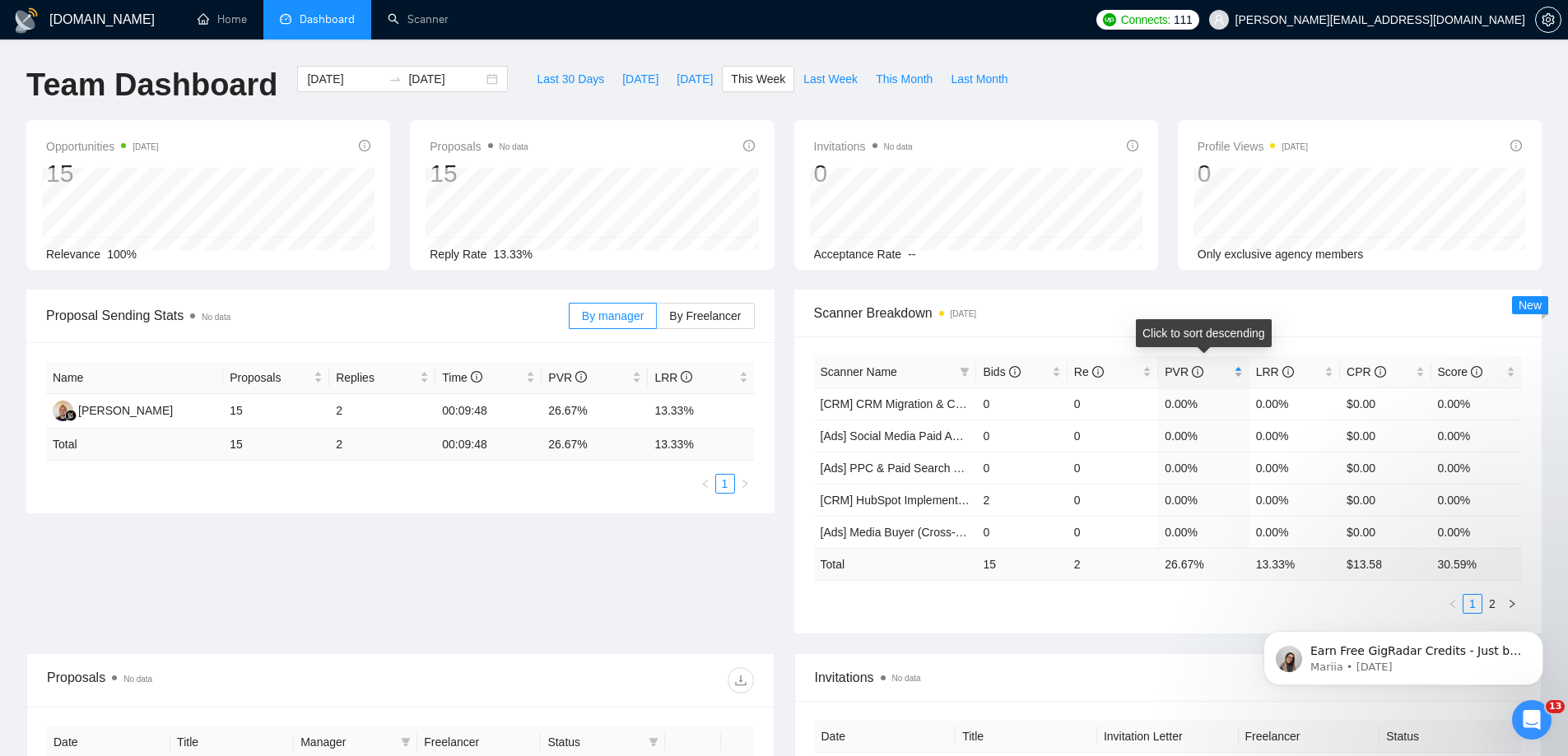
click at [1175, 368] on span "PVR" at bounding box center [1184, 372] width 38 height 13
click at [445, 23] on link "Scanner" at bounding box center [418, 19] width 61 height 14
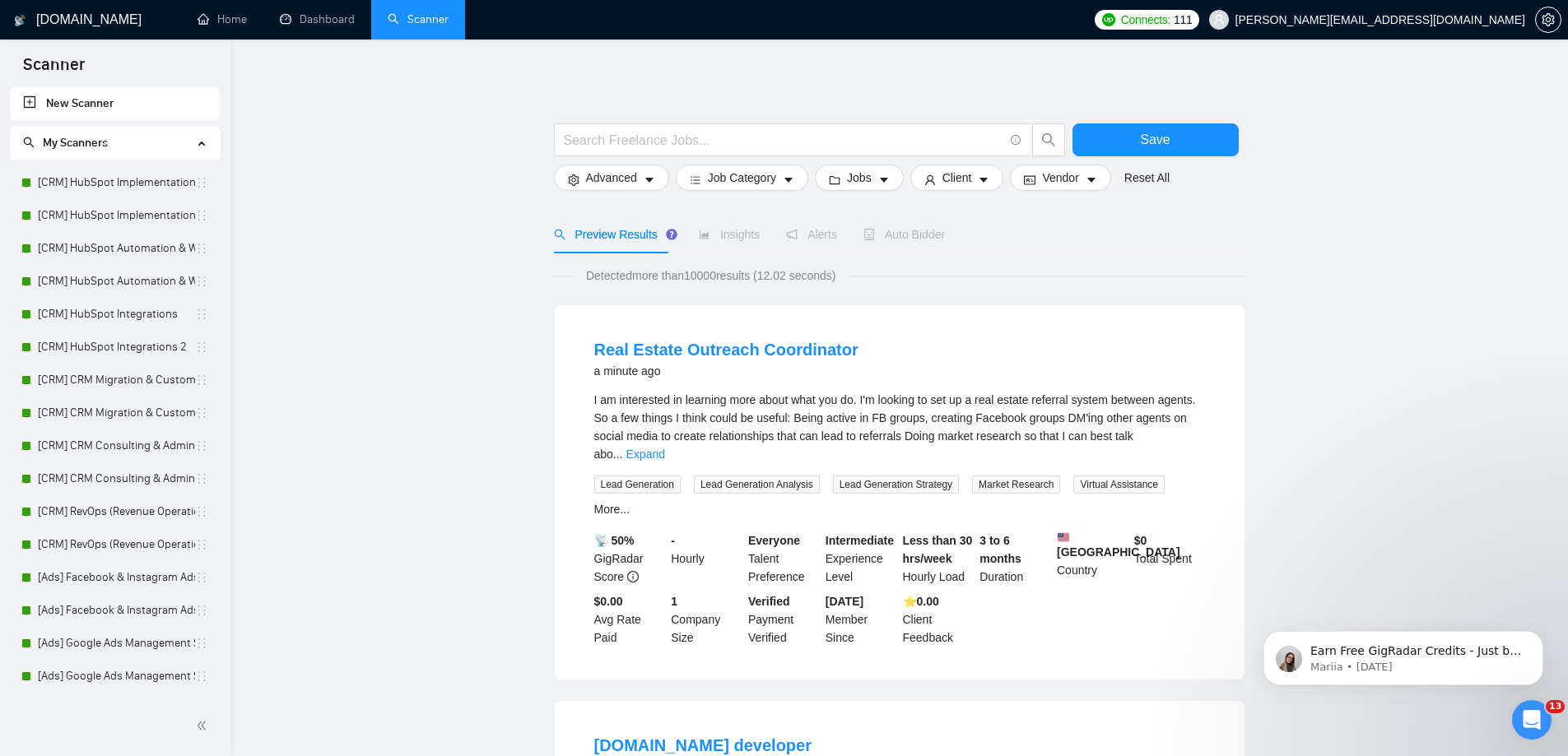
click at [119, 102] on link "New Scanner" at bounding box center [114, 103] width 183 height 33
click at [108, 102] on link "New Scanner" at bounding box center [114, 103] width 183 height 33
click at [647, 149] on input "text" at bounding box center [783, 140] width 439 height 20
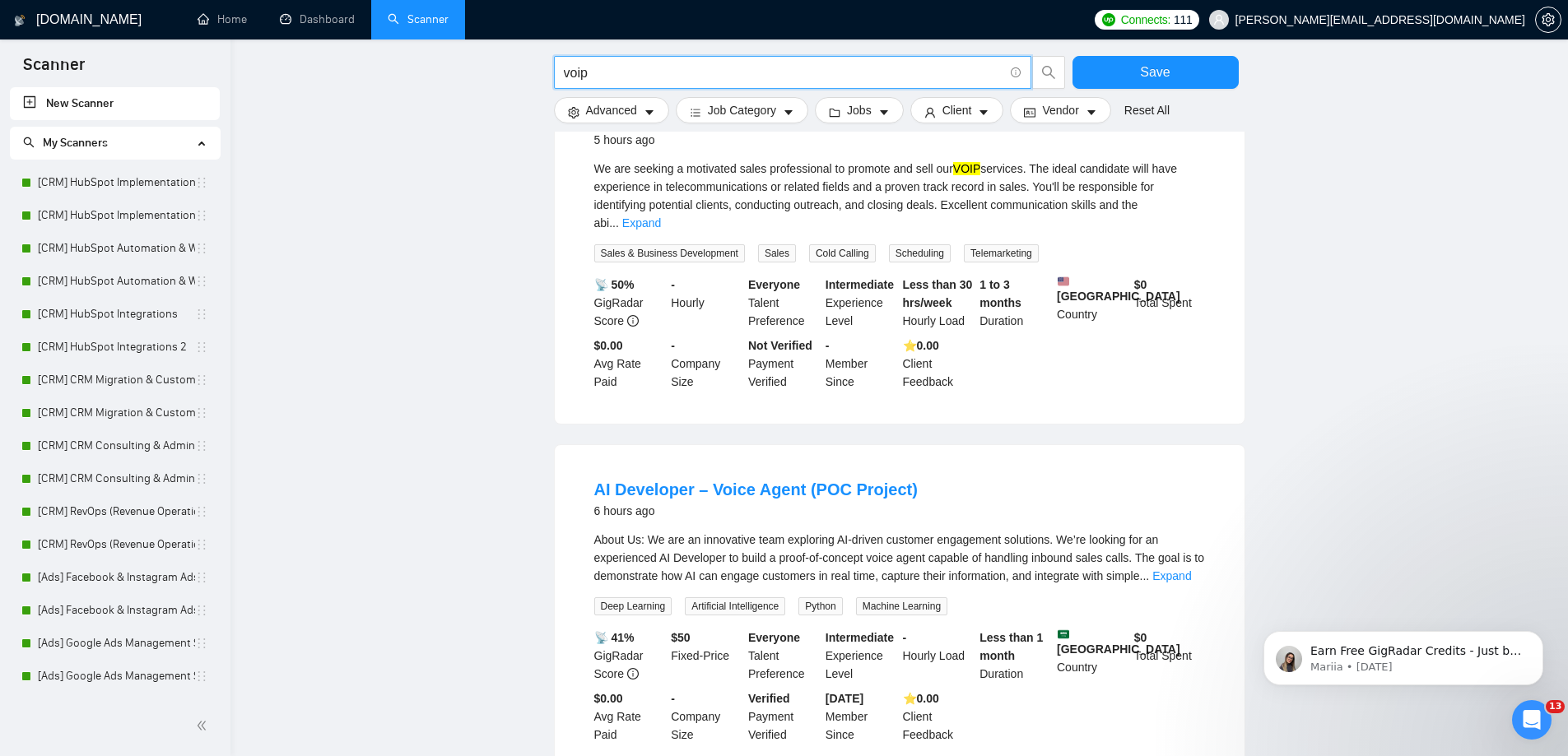
scroll to position [299, 0]
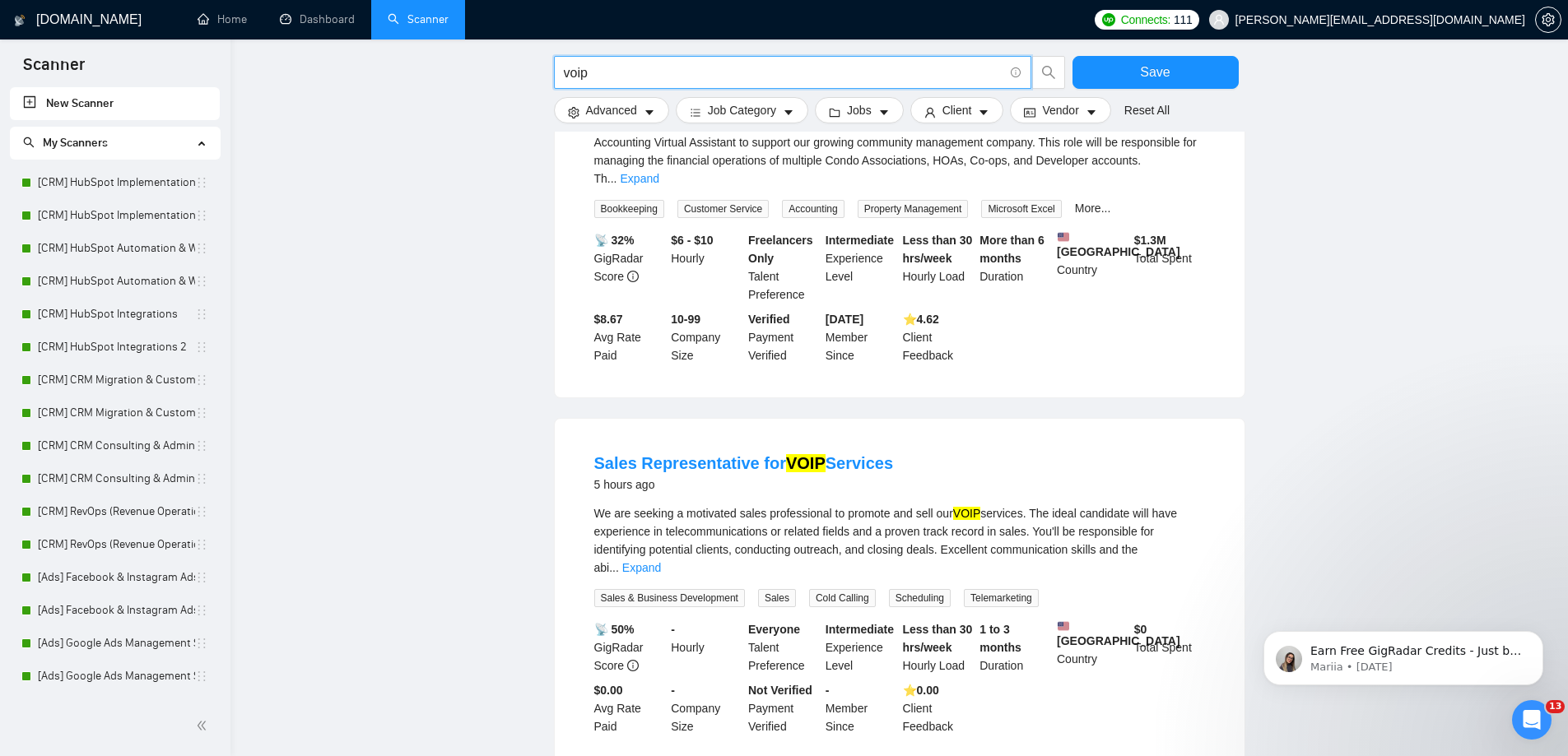
drag, startPoint x: 616, startPoint y: 71, endPoint x: 539, endPoint y: 63, distance: 77.4
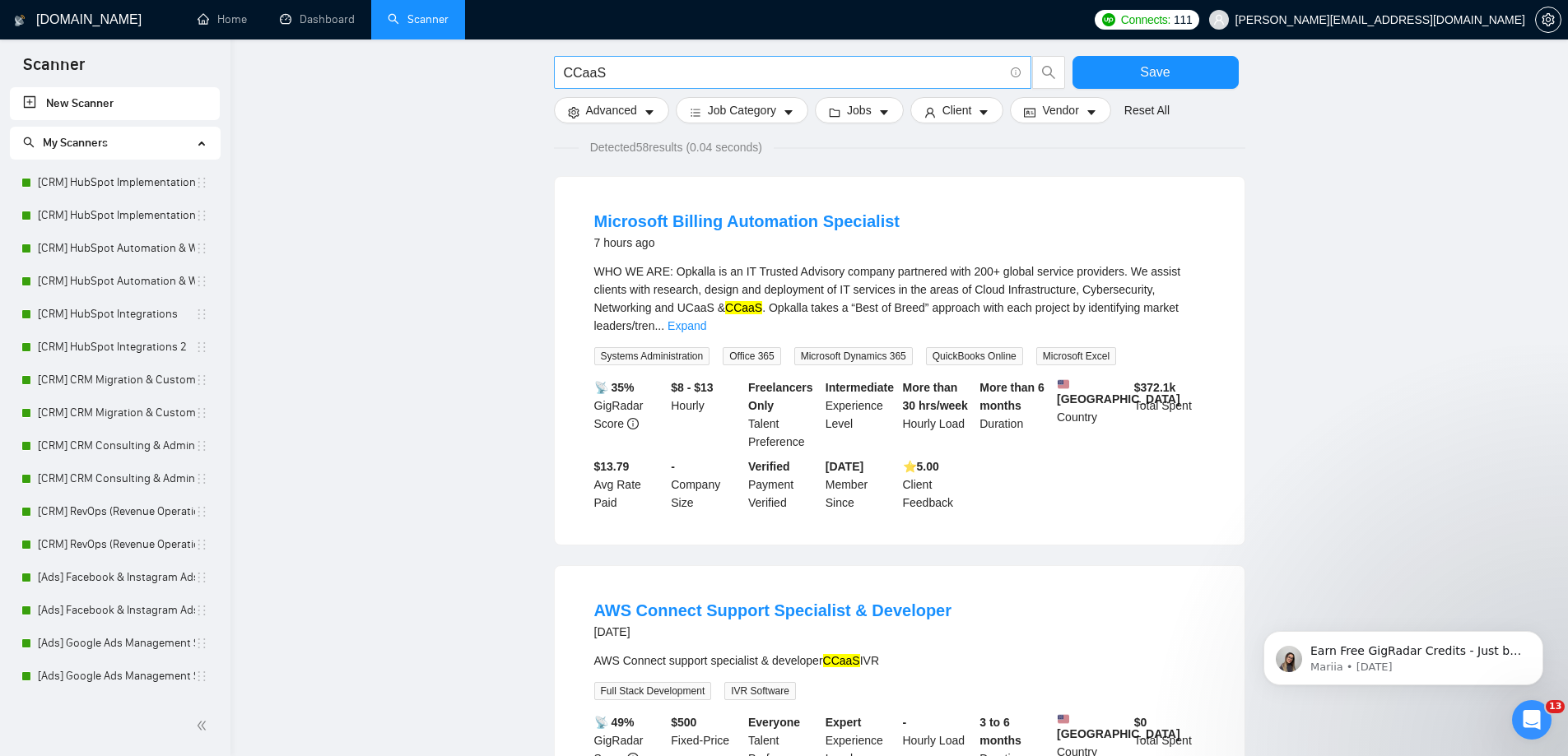
scroll to position [0, 0]
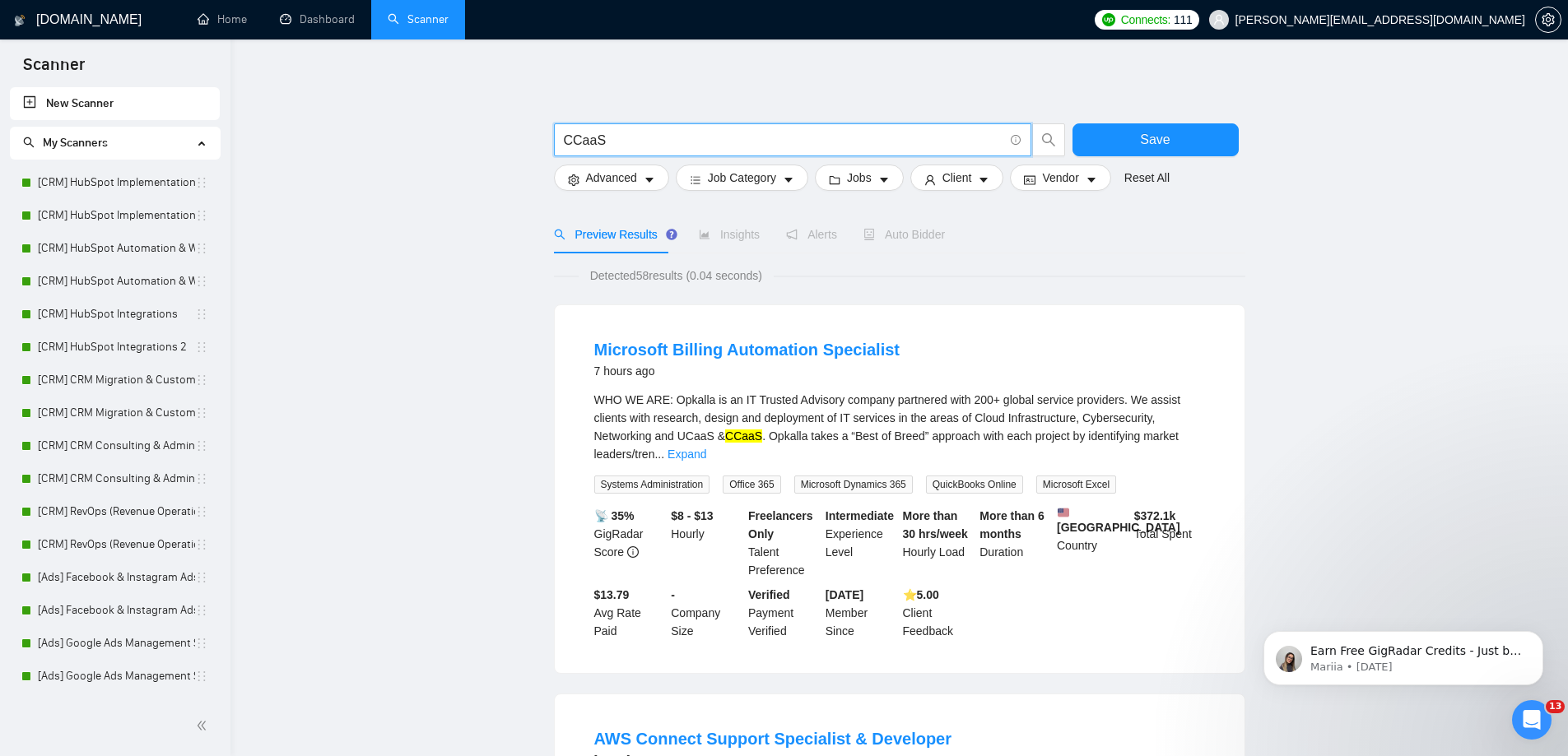
drag, startPoint x: 637, startPoint y: 144, endPoint x: 409, endPoint y: 102, distance: 231.8
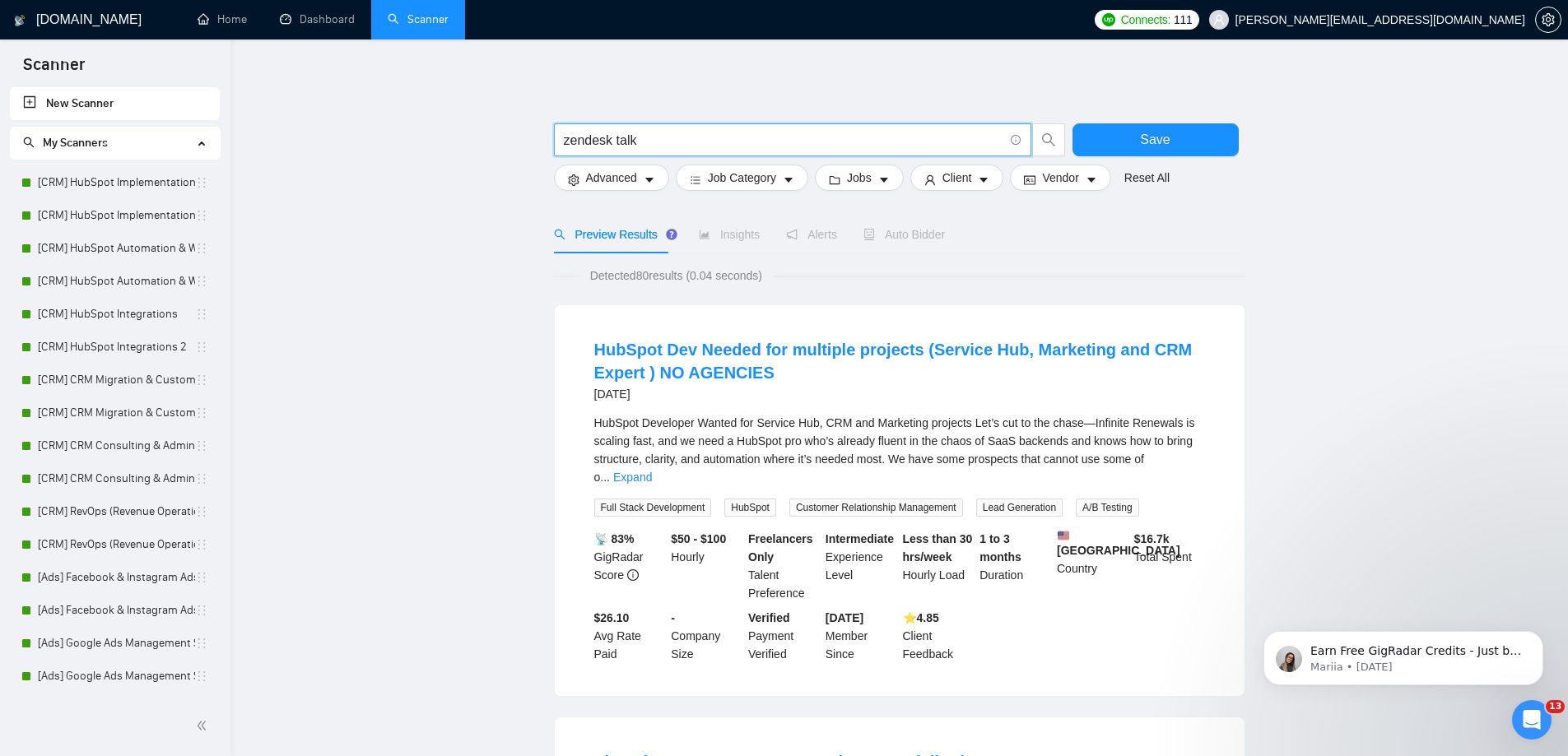
drag, startPoint x: 660, startPoint y: 140, endPoint x: 548, endPoint y: 142, distance: 112.0
type input "Can you"
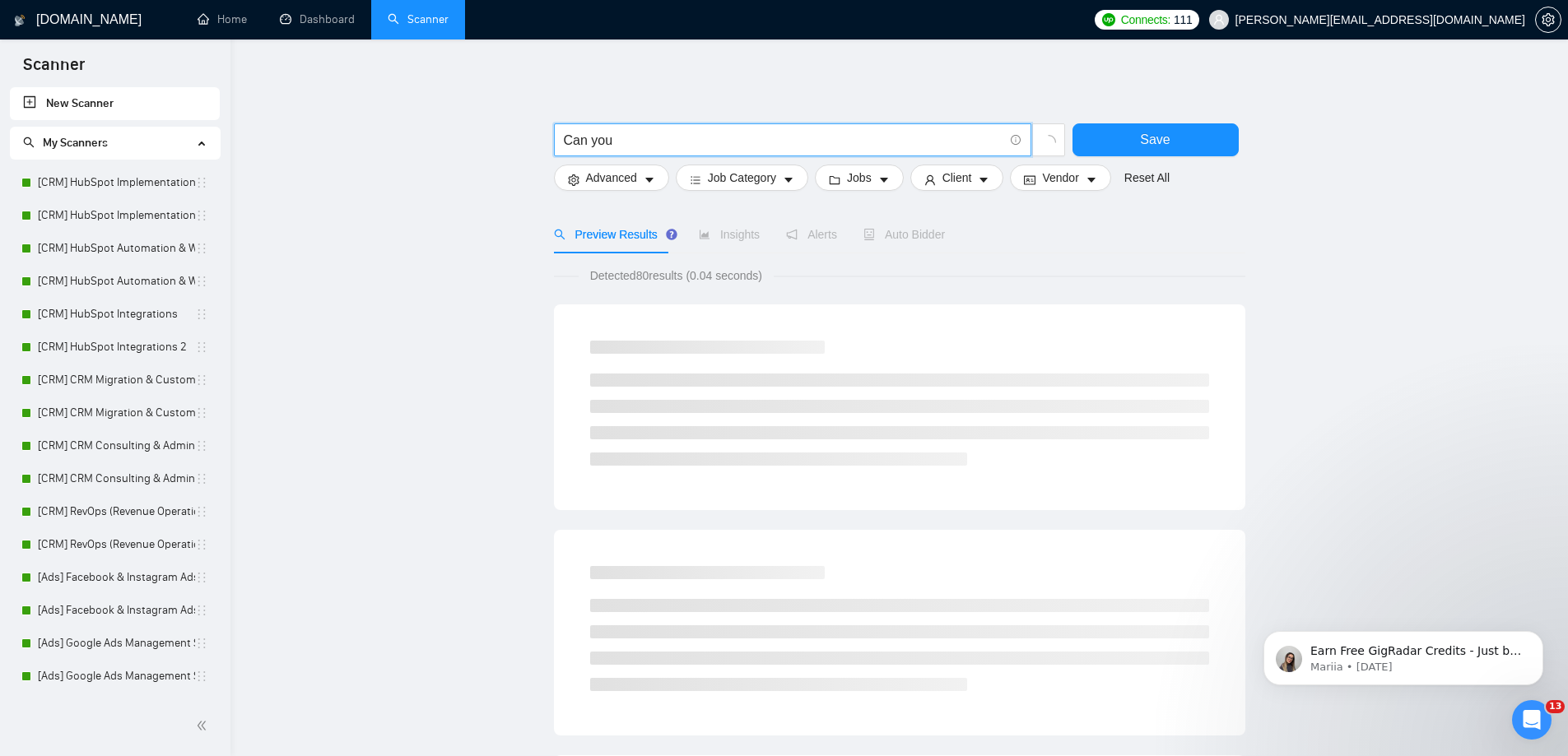
drag, startPoint x: 625, startPoint y: 143, endPoint x: 352, endPoint y: 189, distance: 276.8
click at [481, 148] on main "Can you Save Advanced Job Category Jobs Client Vendor Reset All Preview Results…" at bounding box center [899, 759] width 1284 height 1386
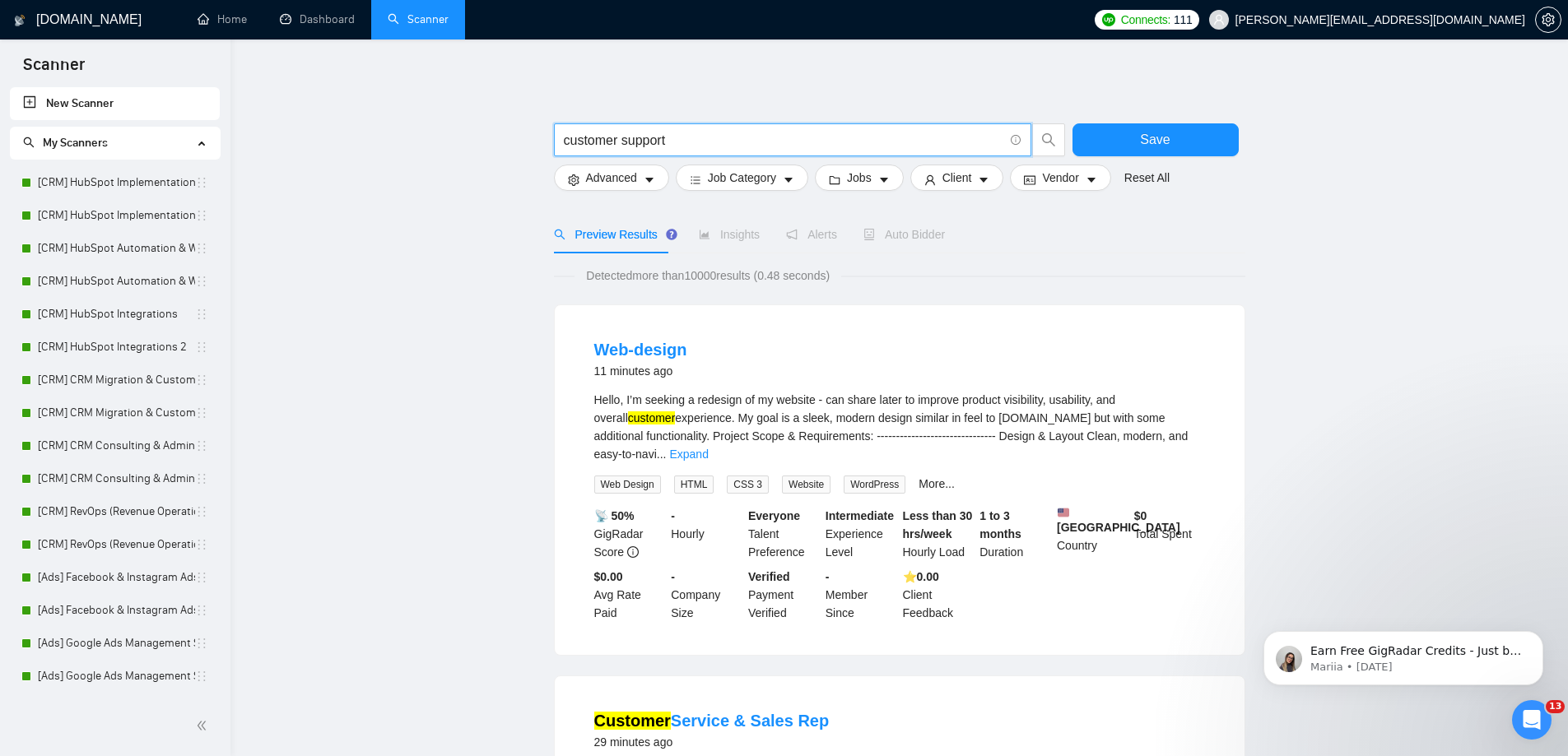
drag, startPoint x: 708, startPoint y: 144, endPoint x: 458, endPoint y: 129, distance: 250.4
paste input "Zendesk expe"
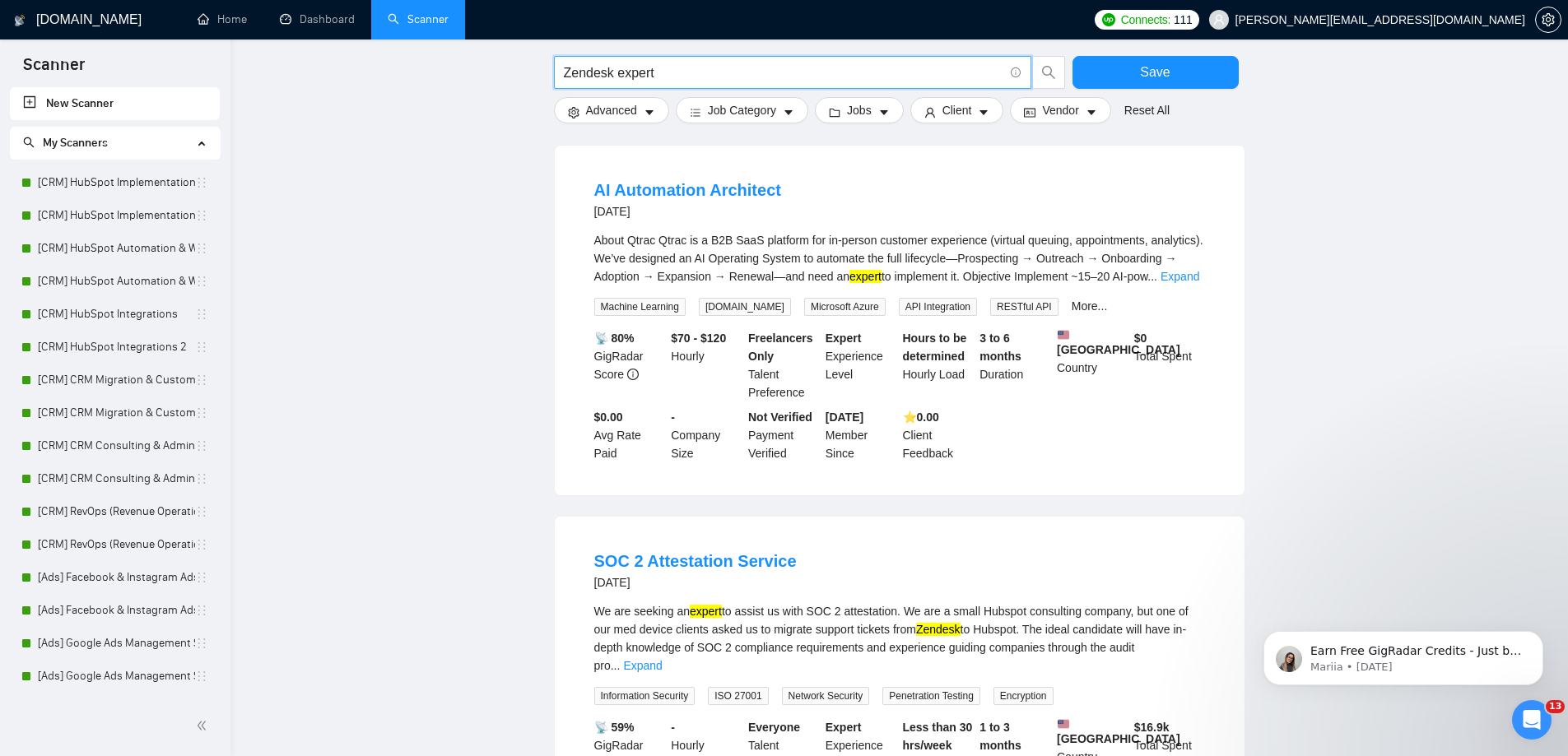
scroll to position [823, 0]
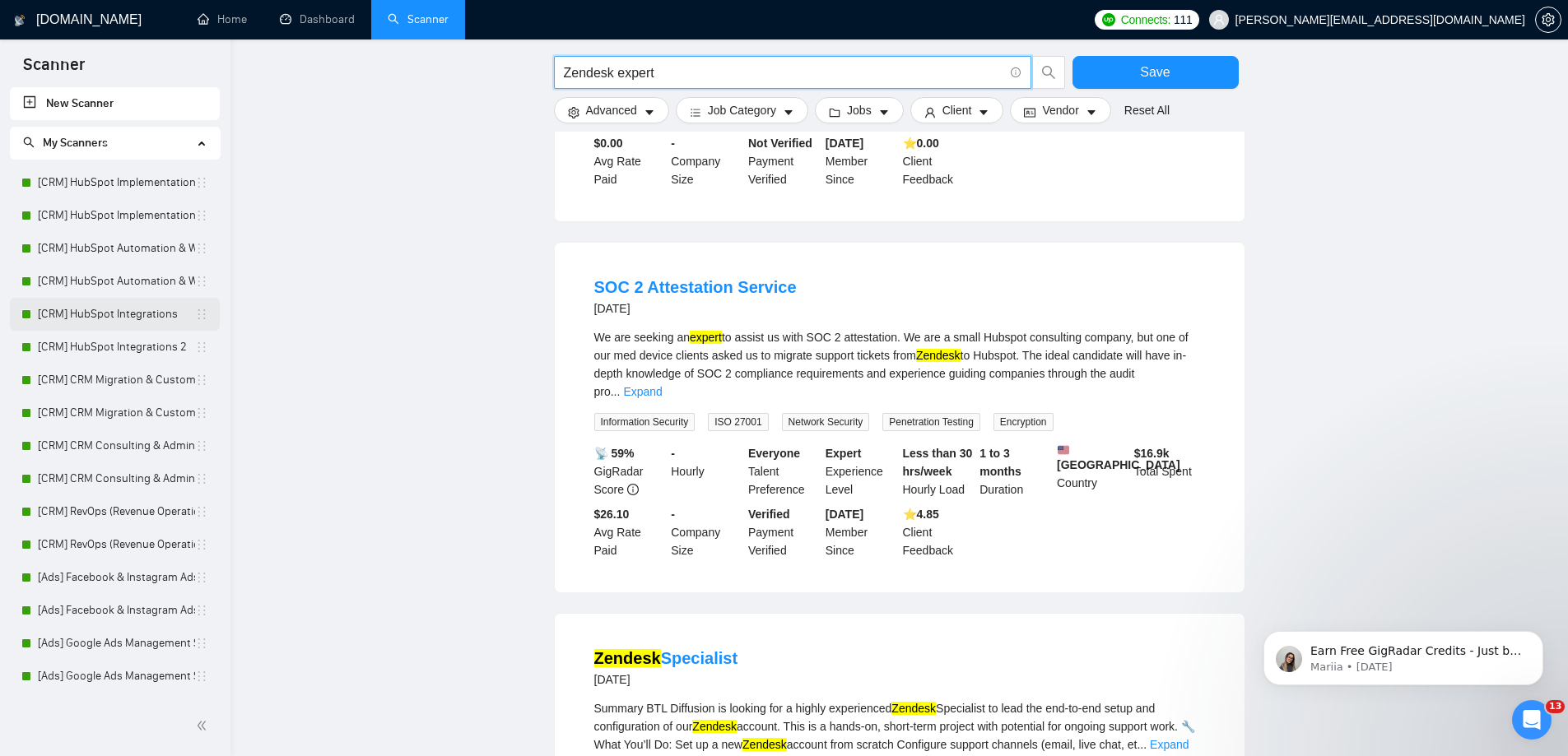
type input "Zendesk expert"
